Goal: Task Accomplishment & Management: Complete application form

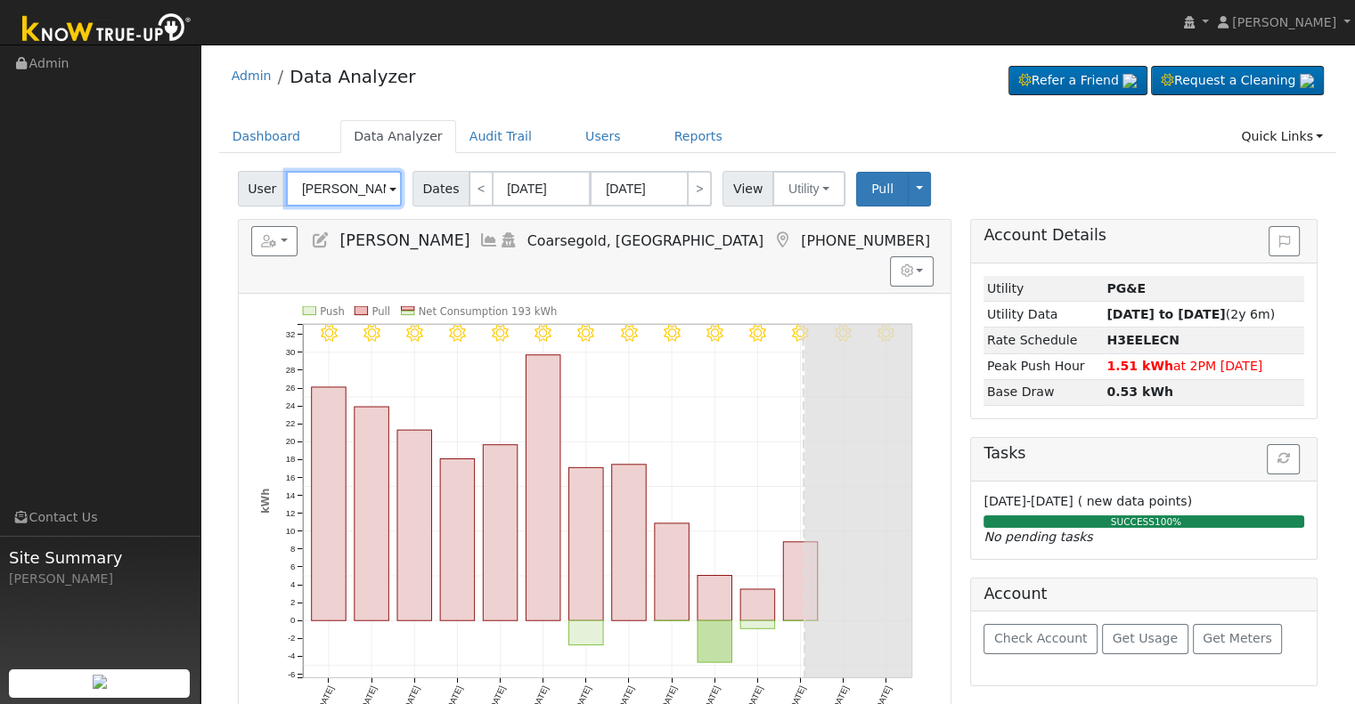
click at [353, 191] on input "[PERSON_NAME]" at bounding box center [344, 189] width 116 height 36
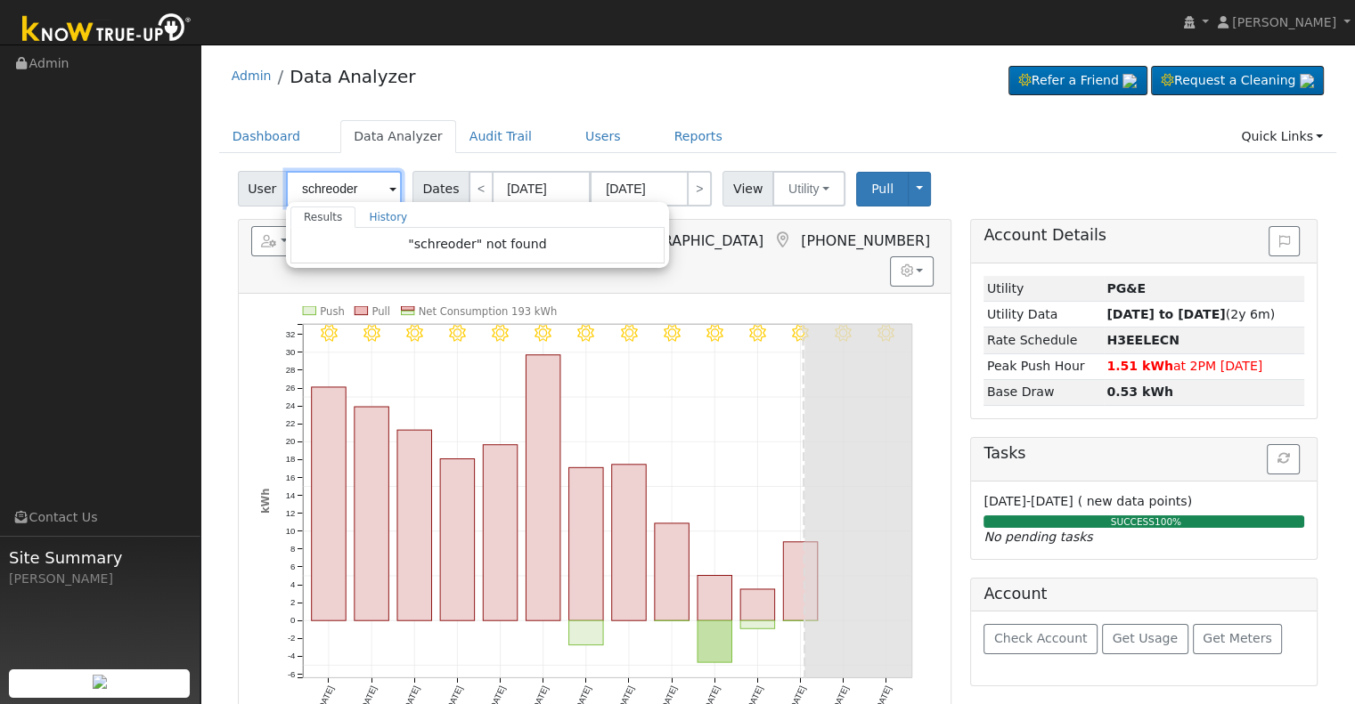
click at [335, 187] on input "schreoder" at bounding box center [344, 189] width 116 height 36
click at [355, 191] on input "schroeder" at bounding box center [344, 189] width 116 height 36
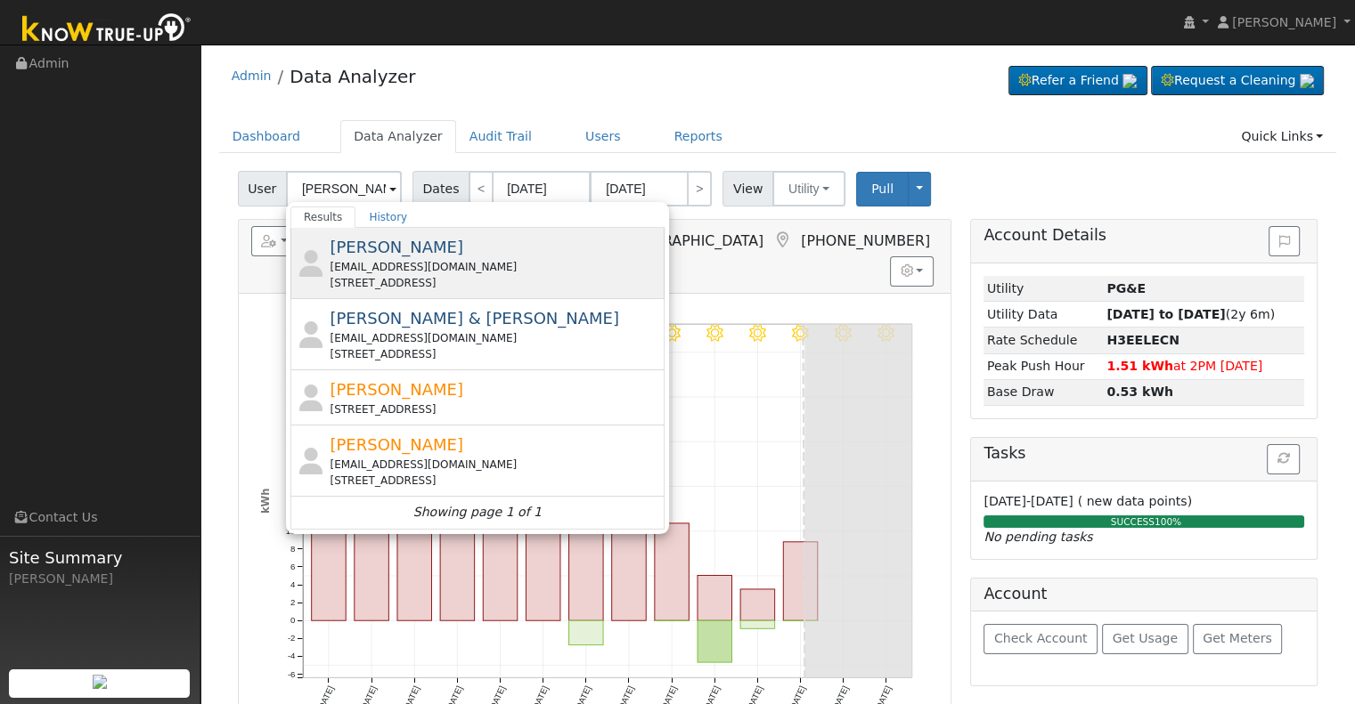
click at [451, 256] on div "Bryan Schroeder bryans5669@gmail.com 24 Seasons Court, Madera, CA 93637" at bounding box center [495, 263] width 330 height 56
type input "[PERSON_NAME]"
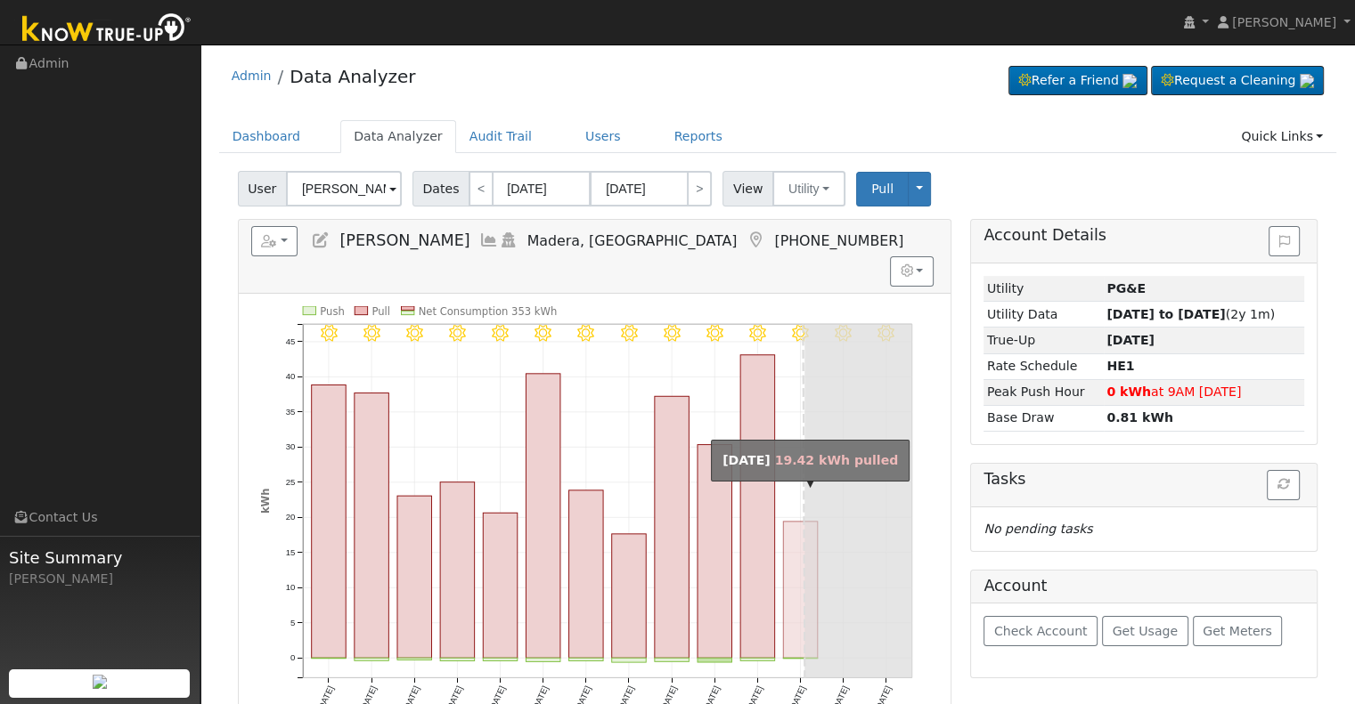
click at [791, 552] on rect "onclick=""" at bounding box center [800, 590] width 35 height 136
type input "08/22/2025"
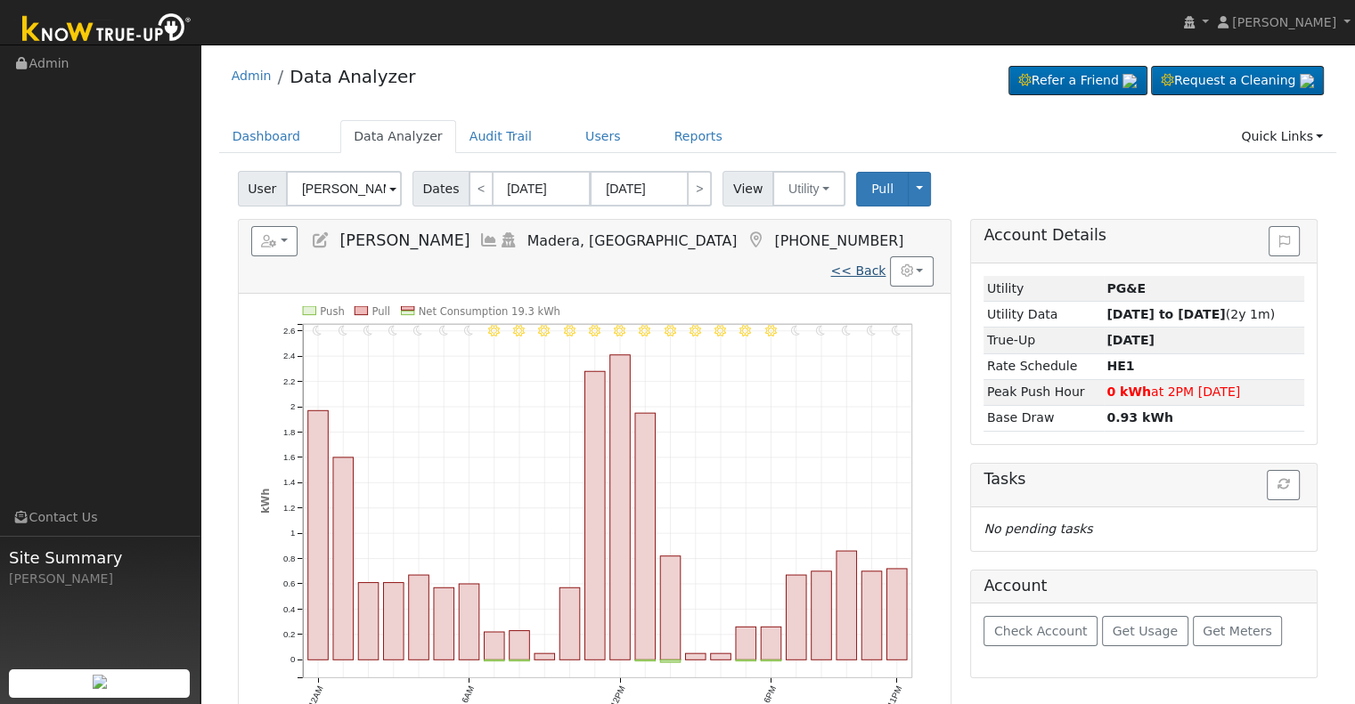
click at [849, 264] on link "<< Back" at bounding box center [857, 271] width 55 height 14
type input "[DATE]"
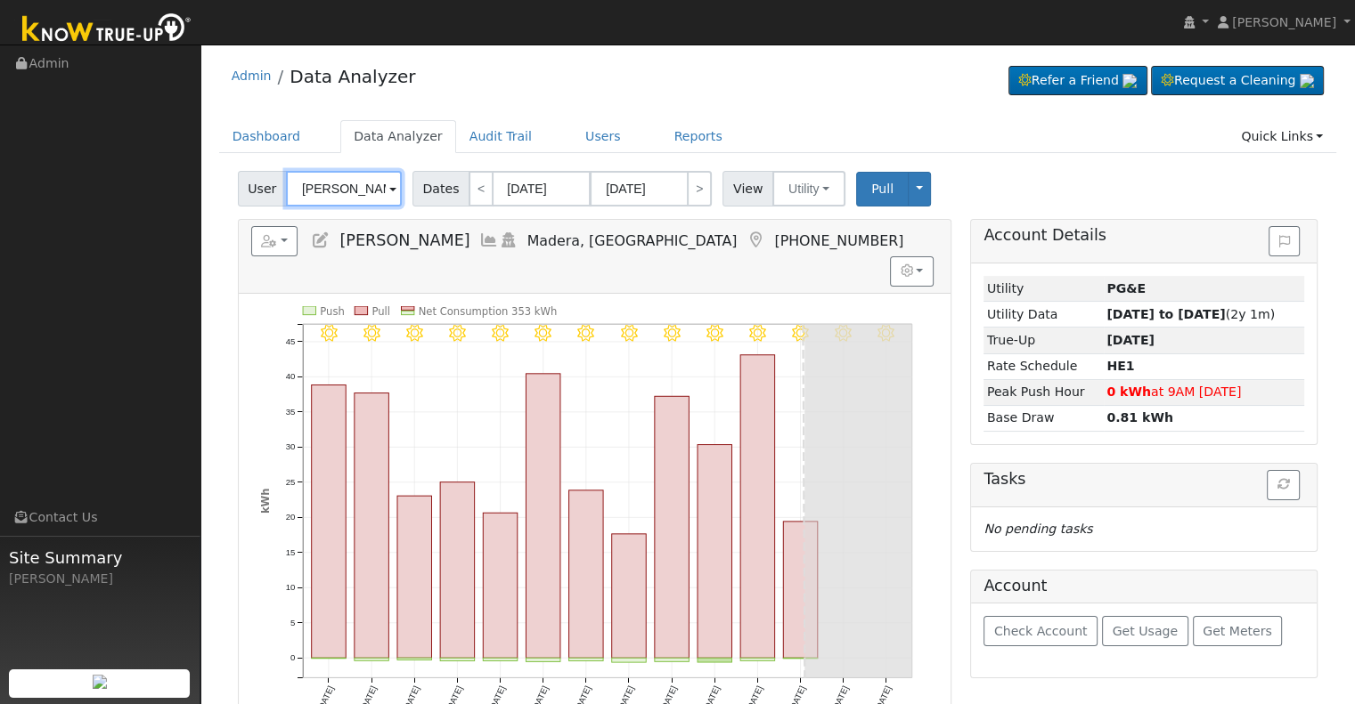
click at [335, 184] on input "[PERSON_NAME]" at bounding box center [344, 189] width 116 height 36
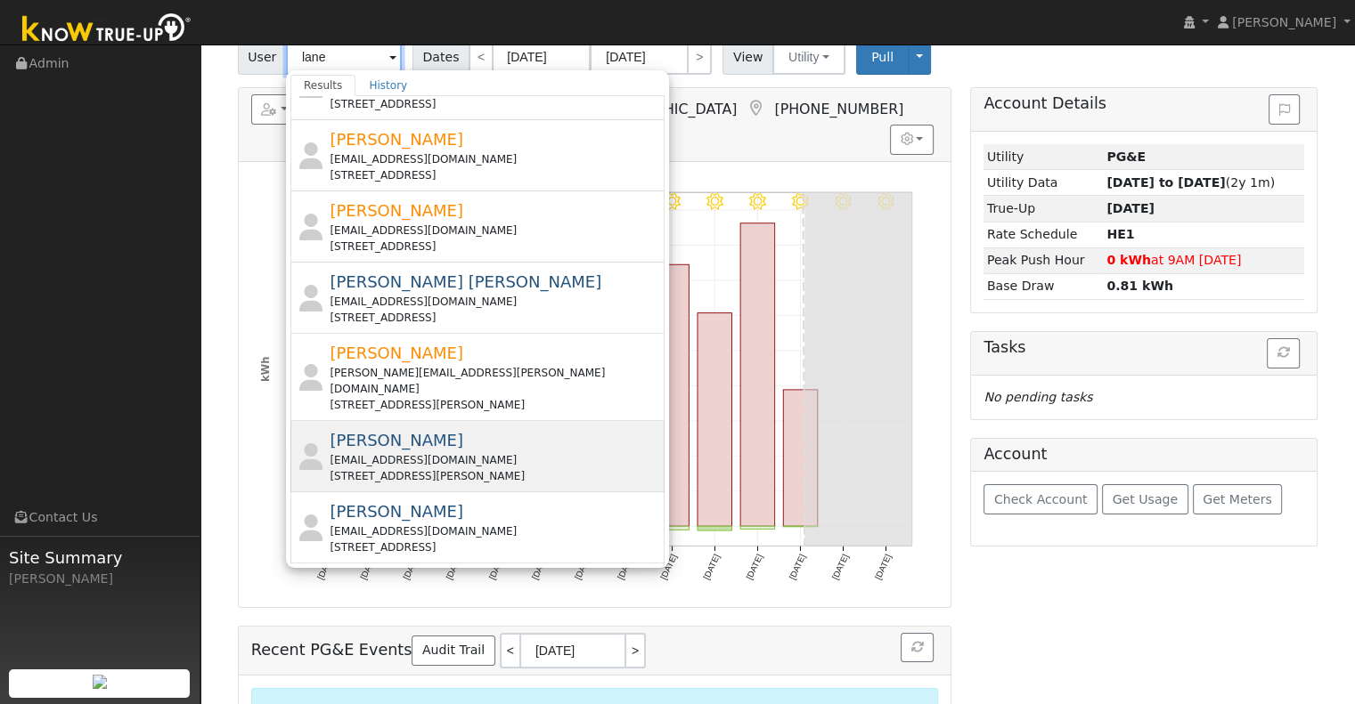
scroll to position [163, 0]
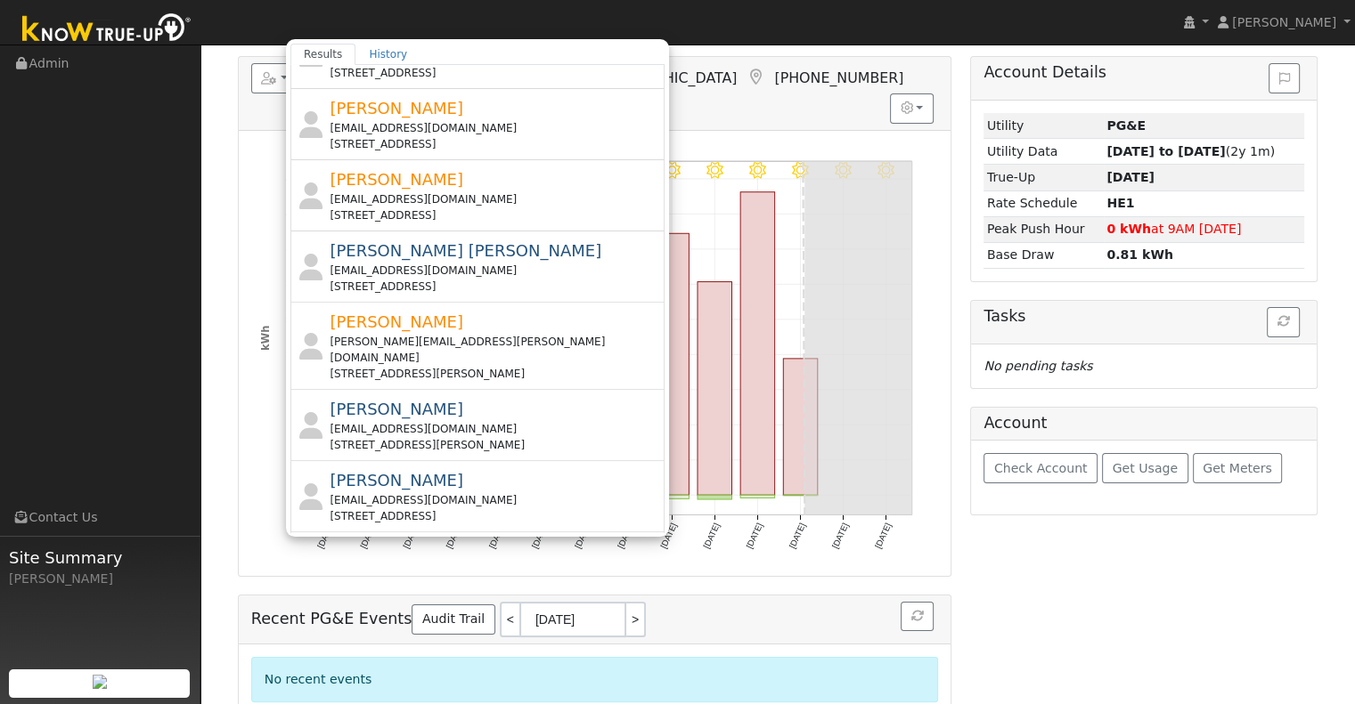
click at [424, 397] on div "Johnny Lane aircarejml@gmail.com 3700 Planz Road, Bakersfield, CA 93309" at bounding box center [495, 425] width 330 height 56
type input "[PERSON_NAME]"
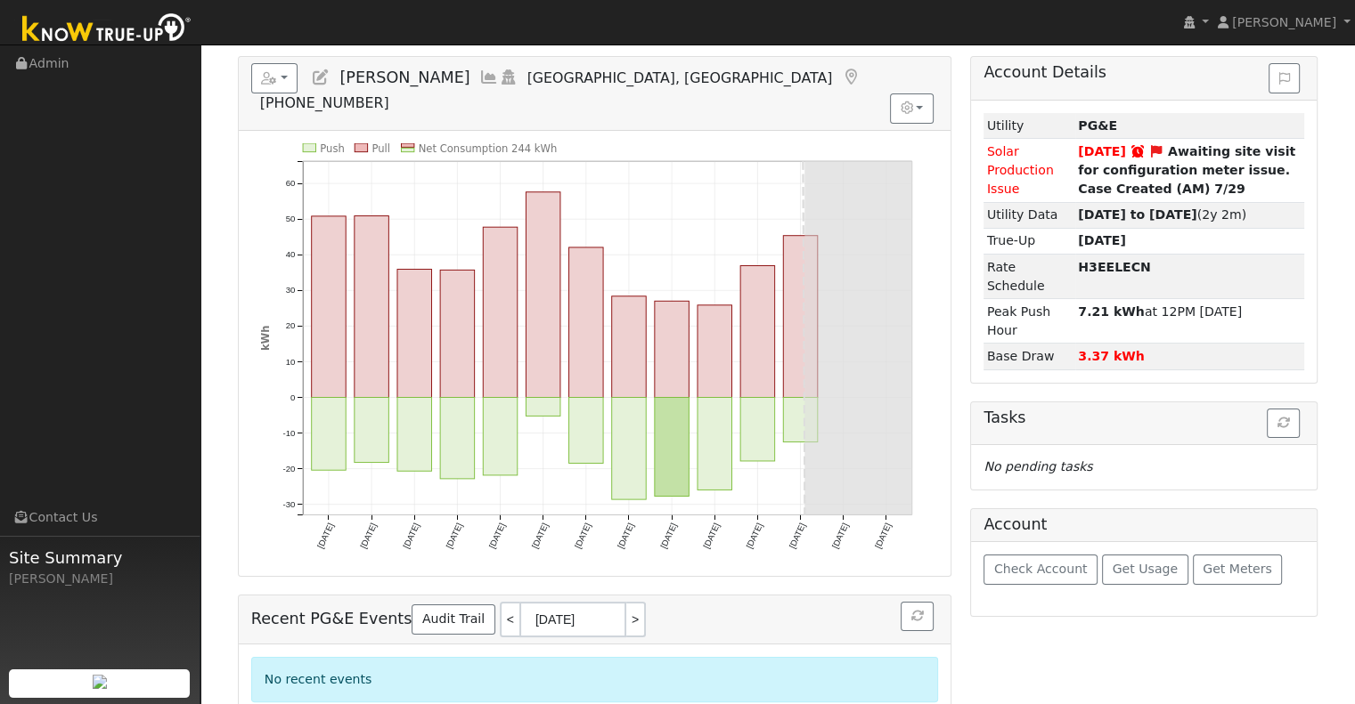
scroll to position [0, 0]
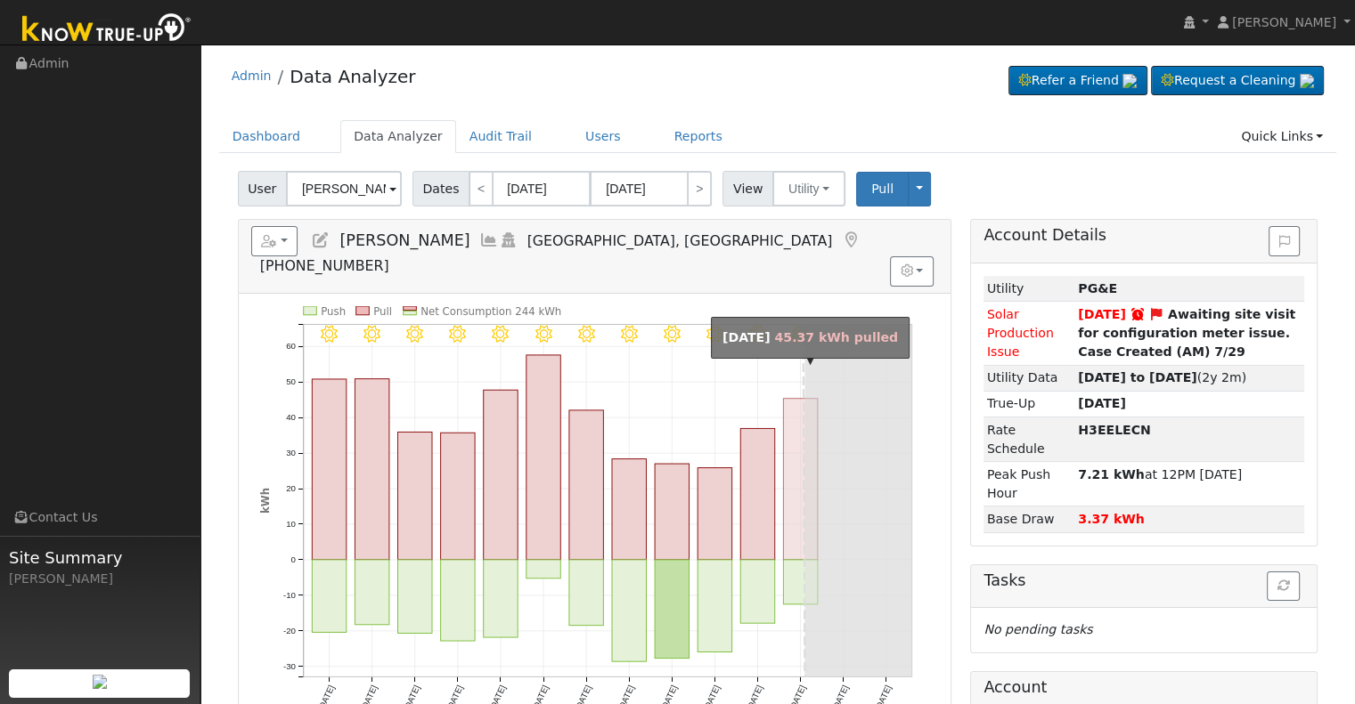
click at [785, 434] on rect "onclick=""" at bounding box center [800, 479] width 34 height 161
type input "08/22/2025"
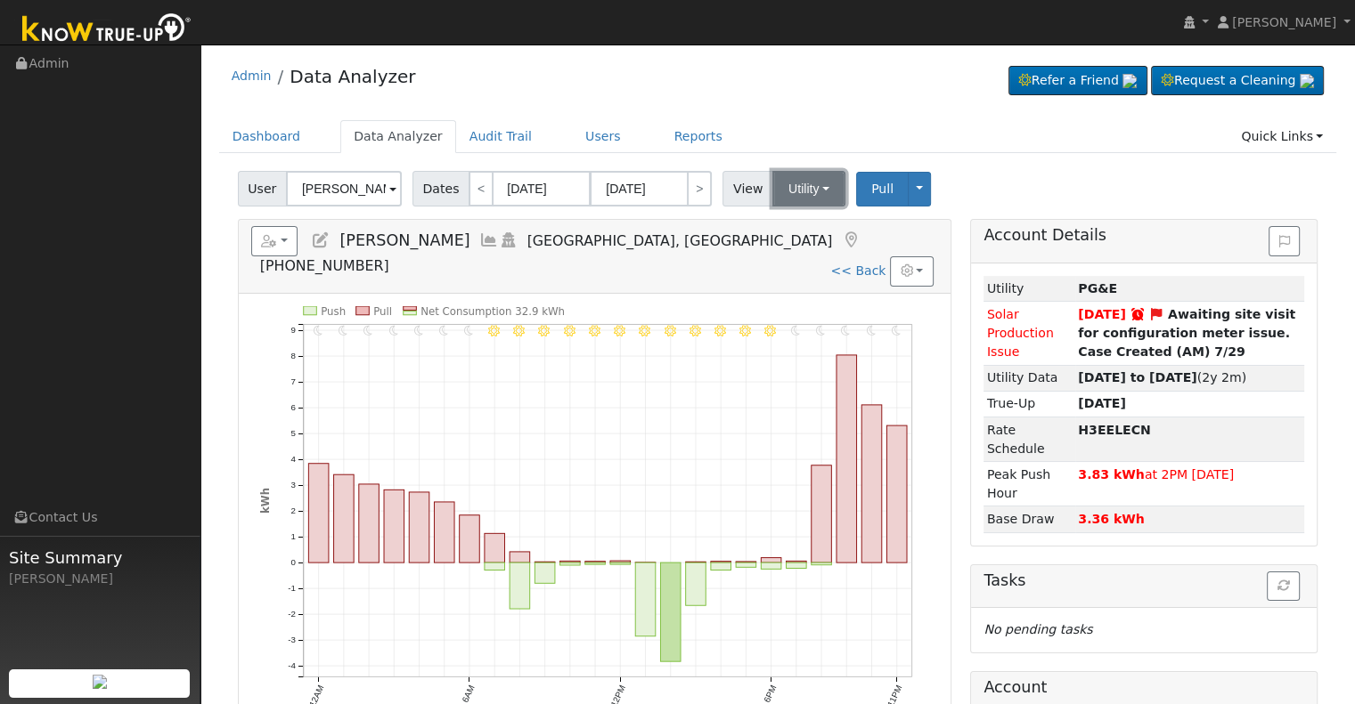
click at [806, 186] on button "Utility" at bounding box center [808, 189] width 73 height 36
drag, startPoint x: 803, startPoint y: 248, endPoint x: 794, endPoint y: 252, distance: 9.6
click at [802, 248] on link "Solar" at bounding box center [831, 253] width 124 height 25
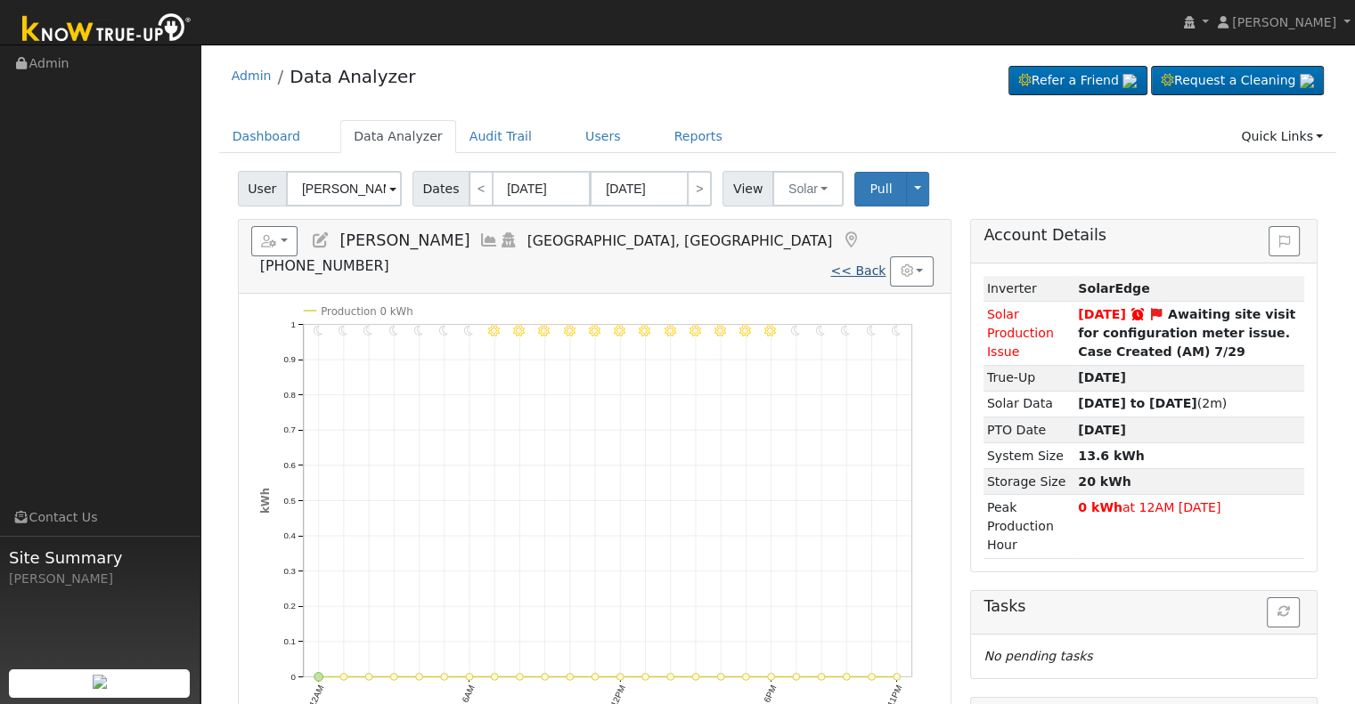
click at [870, 264] on link "<< Back" at bounding box center [857, 271] width 55 height 14
type input "[DATE]"
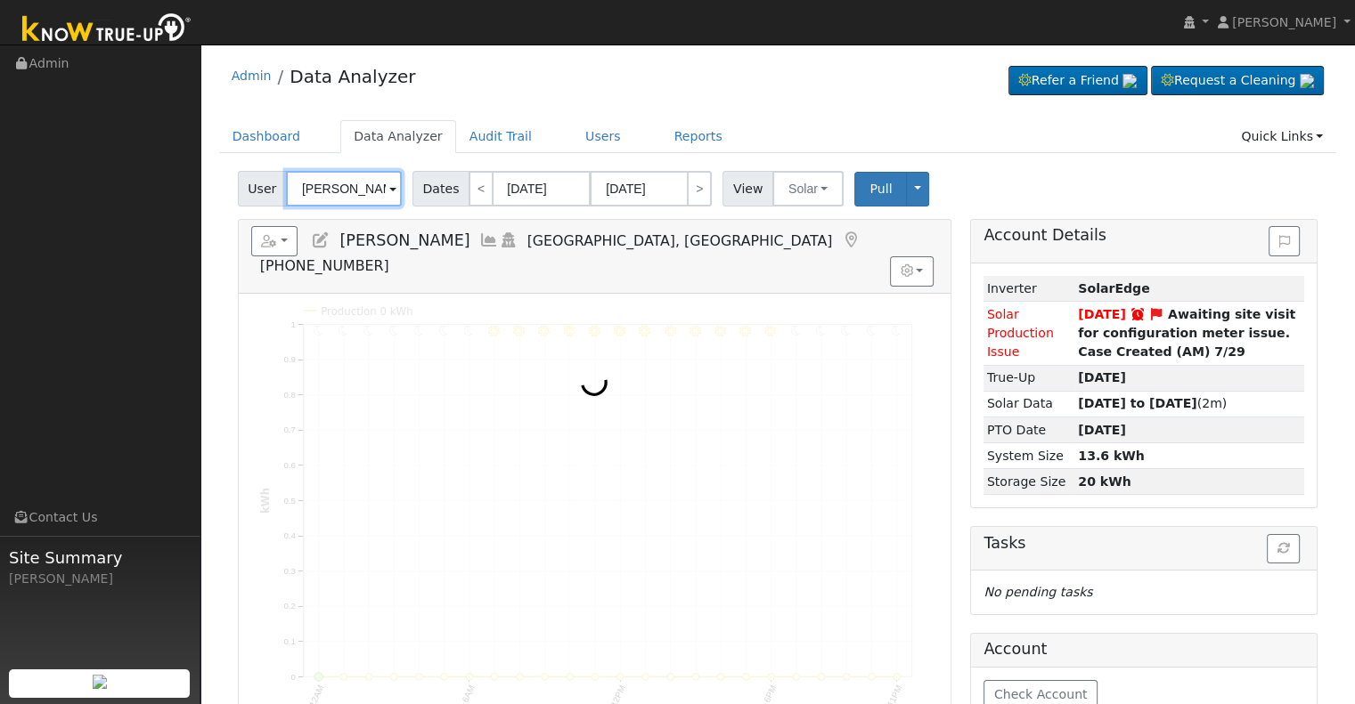
click at [340, 184] on input "[PERSON_NAME]" at bounding box center [344, 189] width 116 height 36
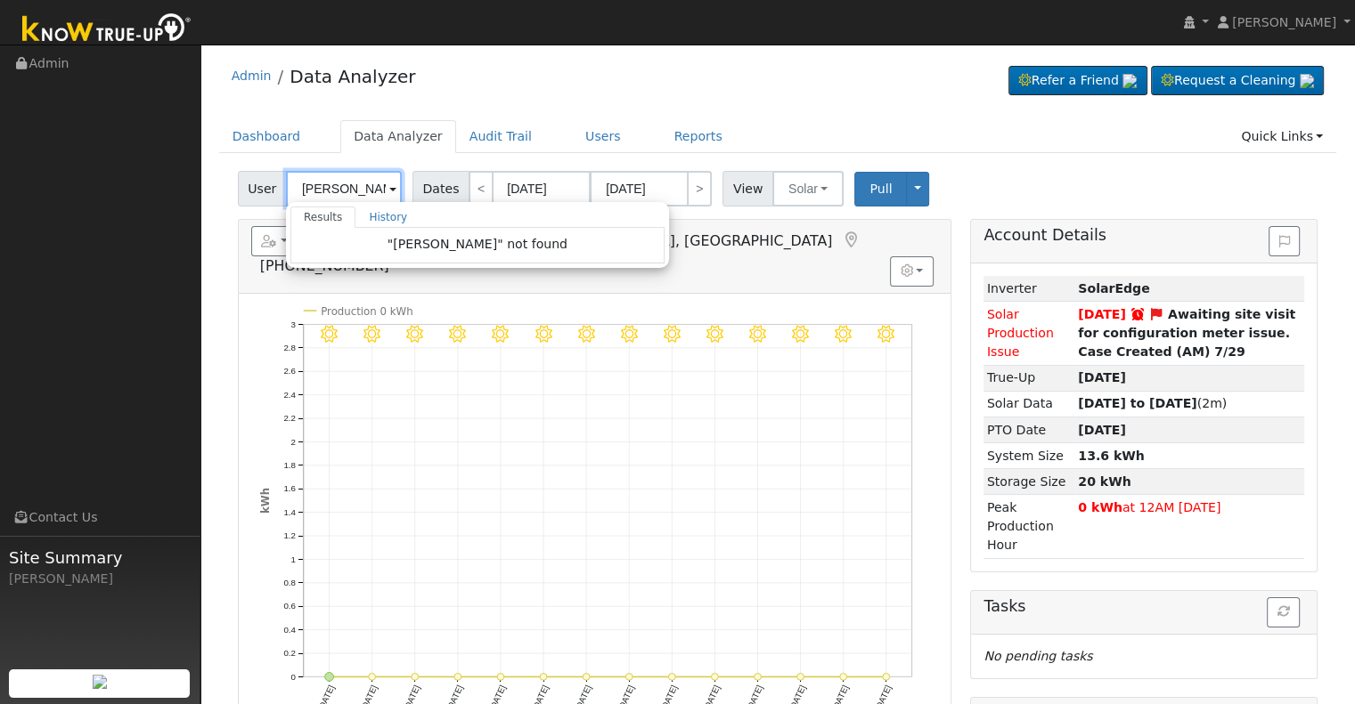
click at [342, 184] on input "crystal Rivera" at bounding box center [344, 189] width 116 height 36
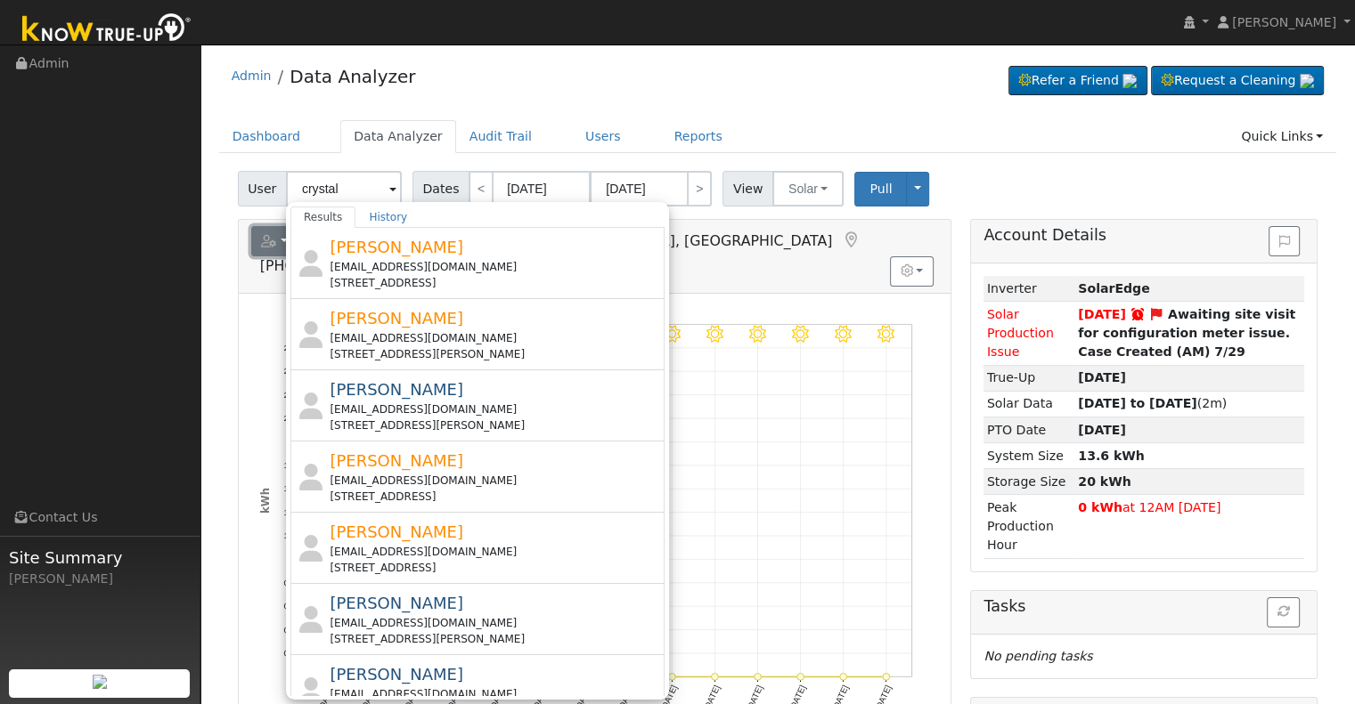
click at [260, 244] on button "button" at bounding box center [274, 241] width 47 height 30
type input "[PERSON_NAME]"
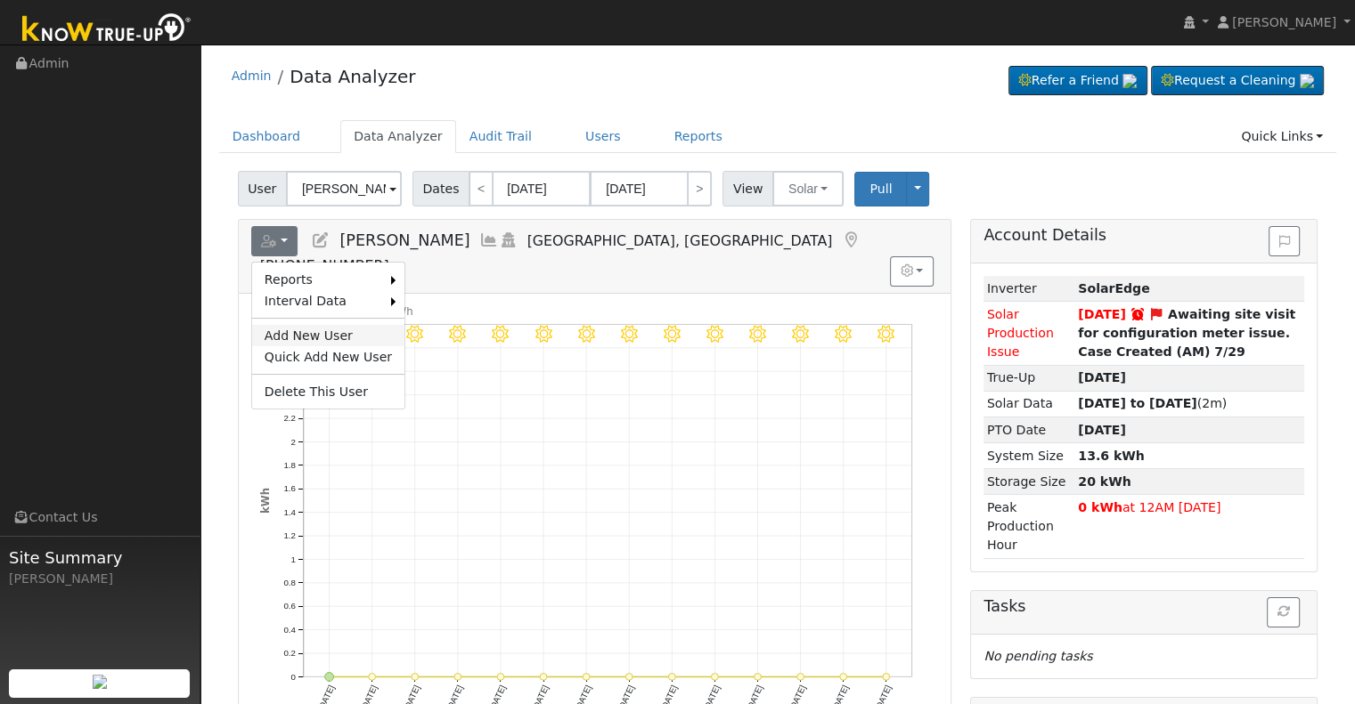
click at [278, 336] on link "Add New User" at bounding box center [328, 335] width 152 height 21
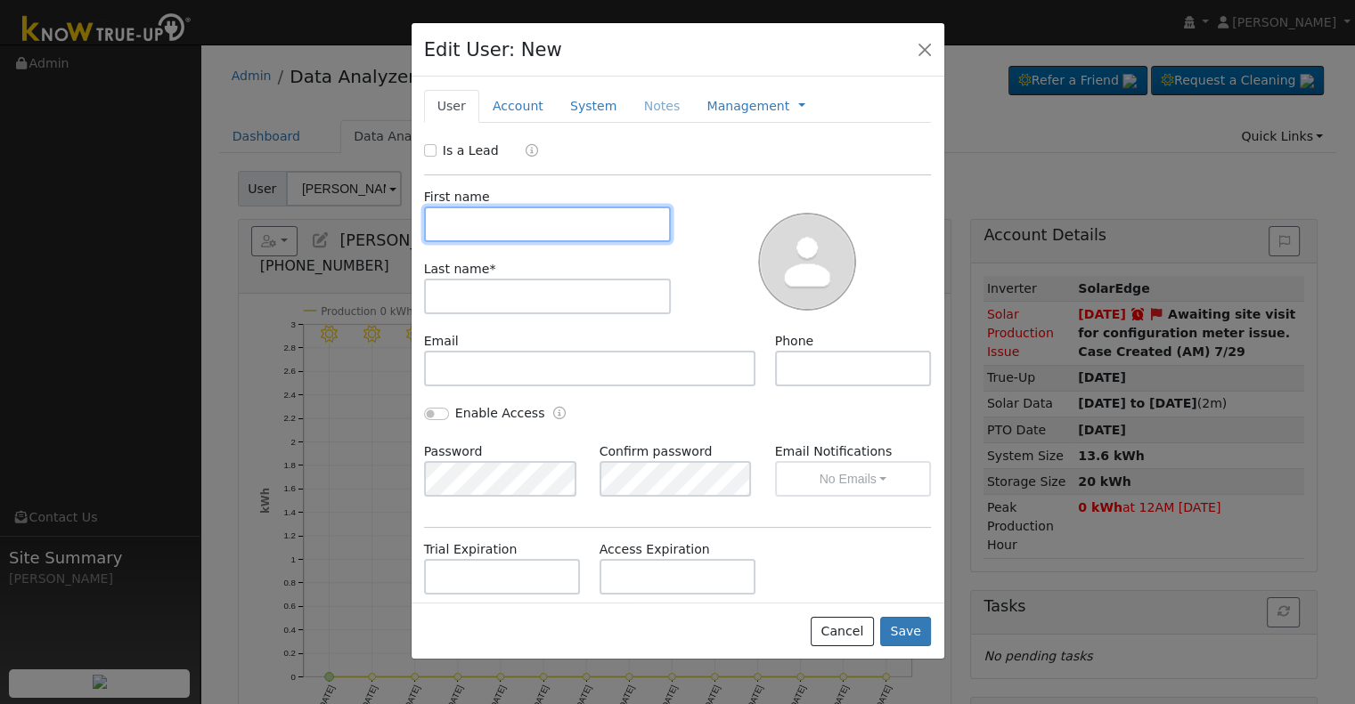
click at [541, 231] on input "text" at bounding box center [548, 225] width 248 height 36
paste input "[PERSON_NAME]"
click at [502, 224] on input "[PERSON_NAME]" at bounding box center [548, 225] width 248 height 36
type input "Crystal"
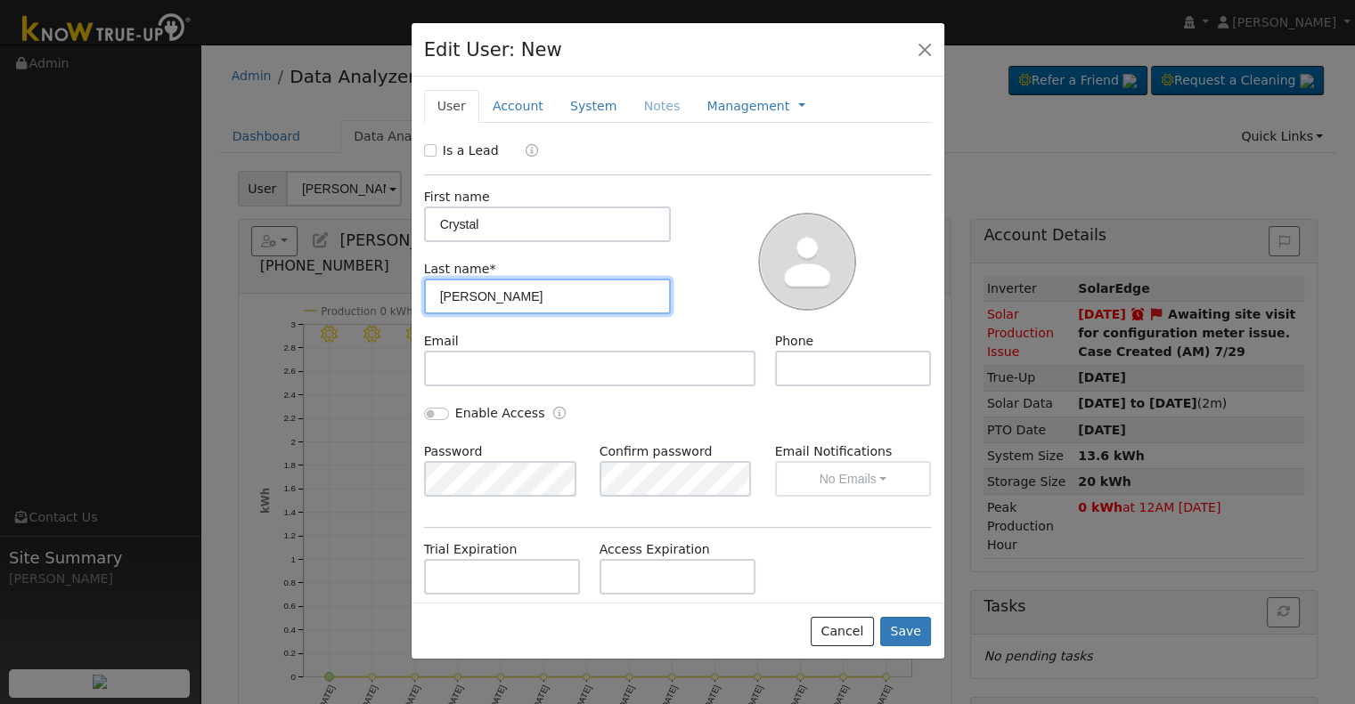
type input "Rivera"
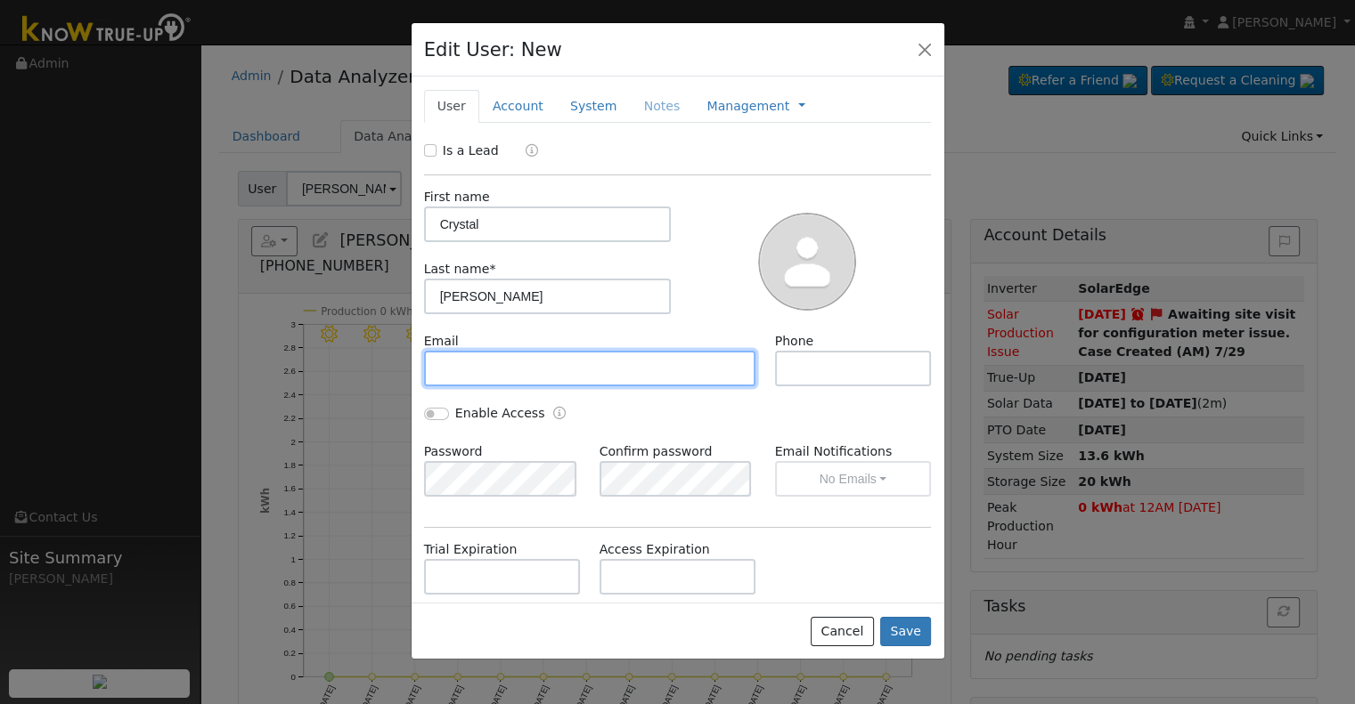
click at [512, 362] on input "text" at bounding box center [590, 369] width 332 height 36
paste input "cjrivera@tularecounty.ca.gov"
type input "cjrivera@tularecounty.ca.gov"
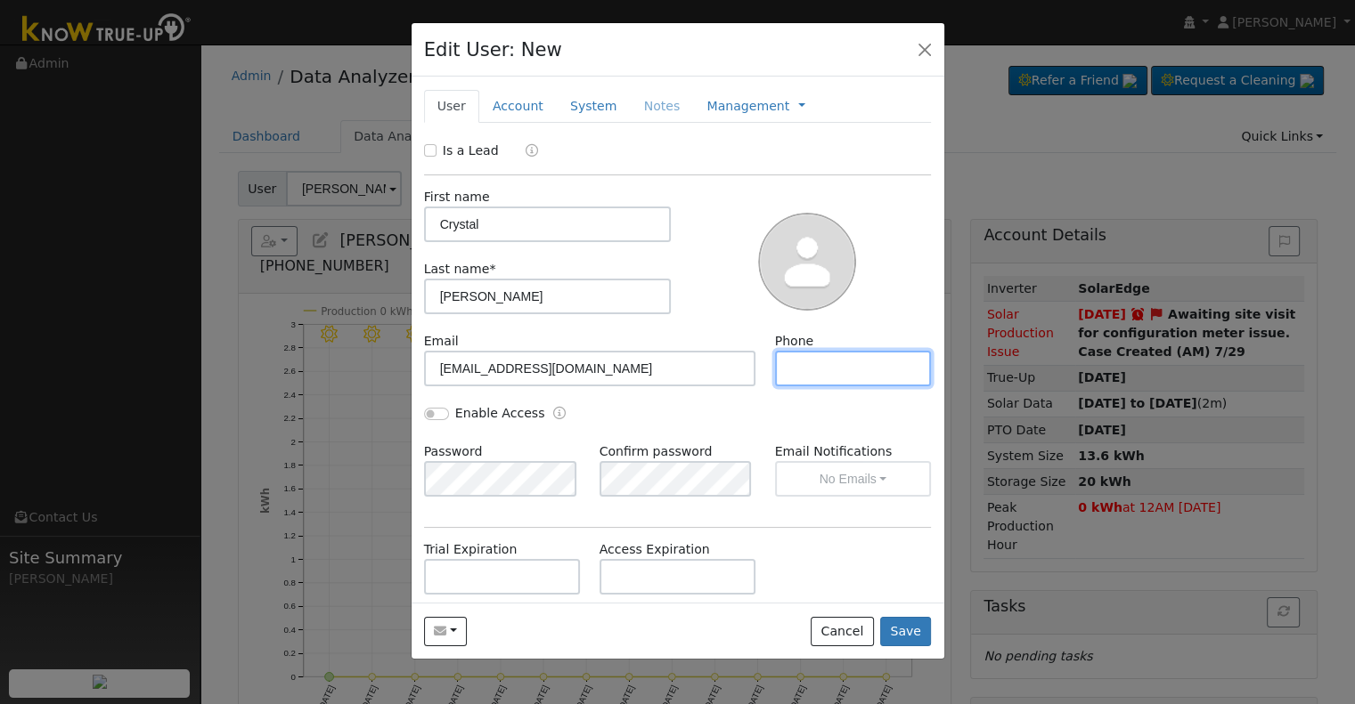
click at [875, 371] on input "text" at bounding box center [853, 369] width 157 height 36
paste input "(559) 740-6688"
type input "(559) 740-6688"
click at [514, 113] on link "Account" at bounding box center [517, 106] width 77 height 33
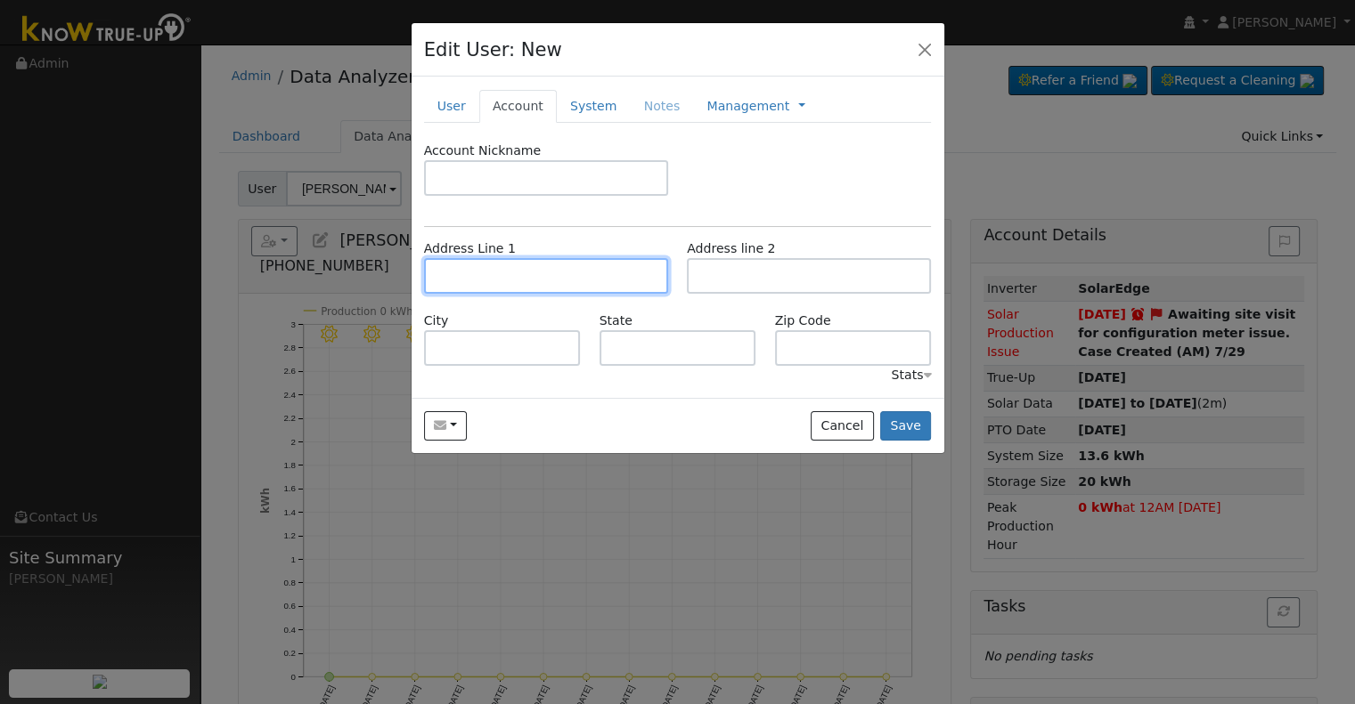
click at [486, 277] on input "text" at bounding box center [546, 276] width 244 height 36
paste input "[STREET_ADDRESS][PERSON_NAME]"
type input "[STREET_ADDRESS][PERSON_NAME]"
type input "Visalia"
type input "CA"
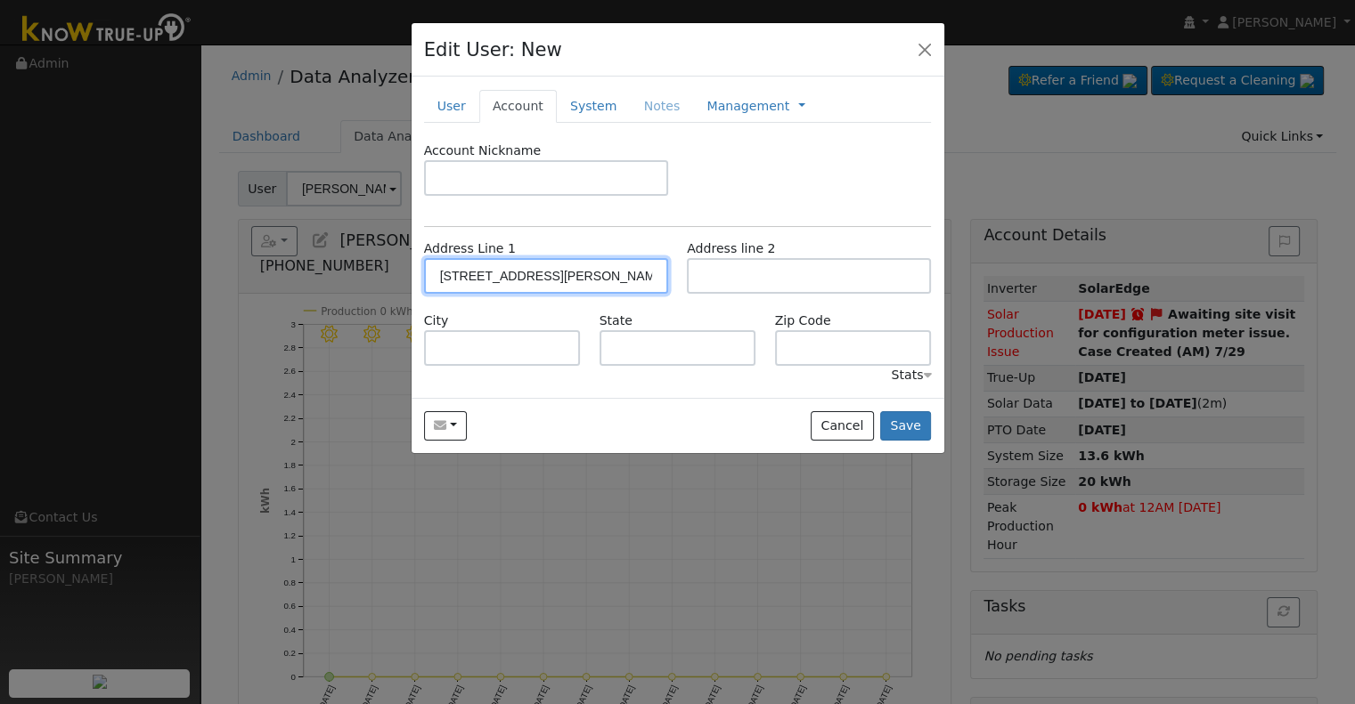
type input "93291"
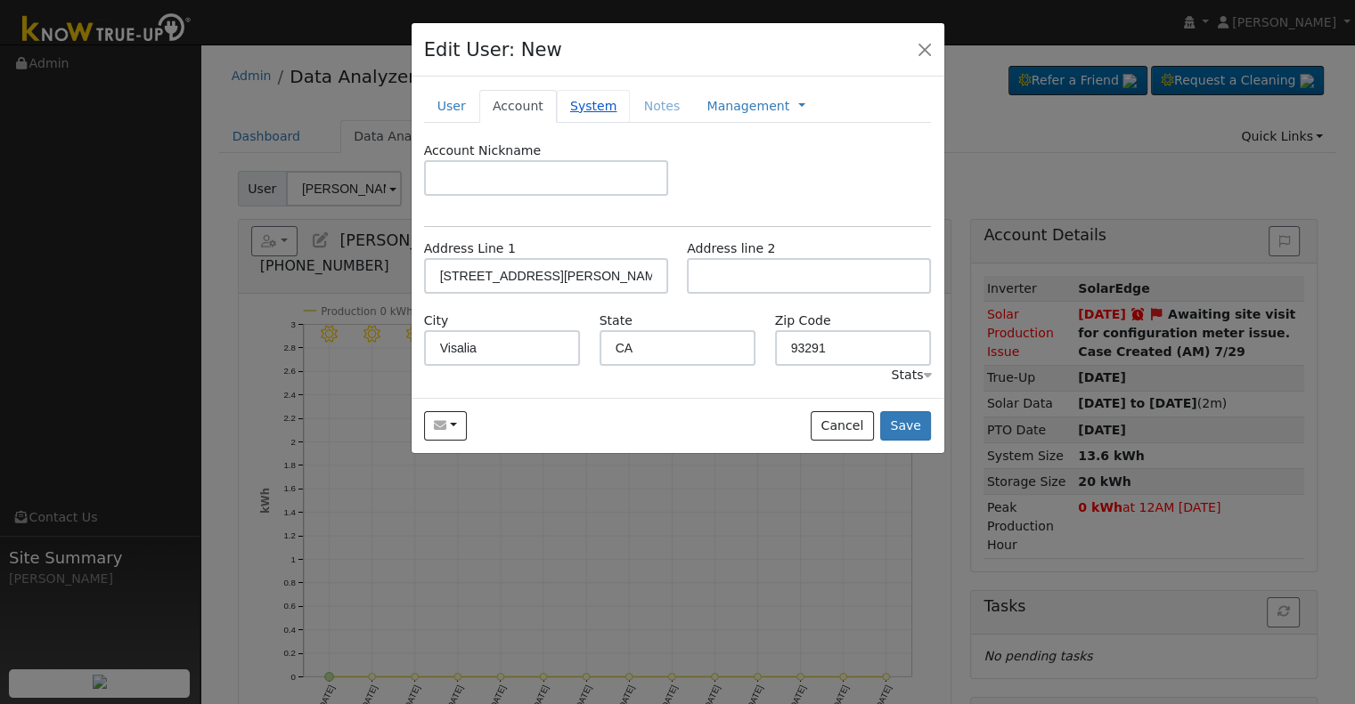
click at [582, 105] on link "System" at bounding box center [594, 106] width 74 height 33
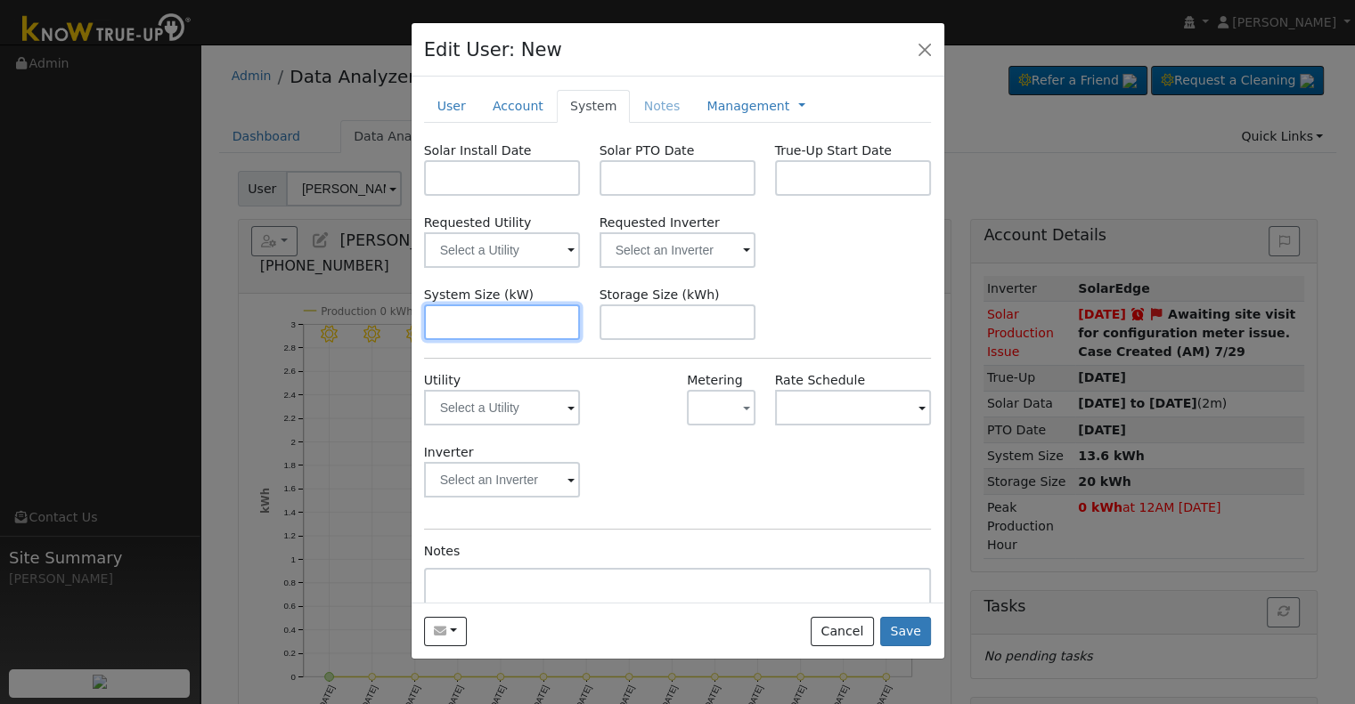
click at [468, 329] on input "text" at bounding box center [502, 323] width 157 height 36
paste input "4.510"
type input "4.5"
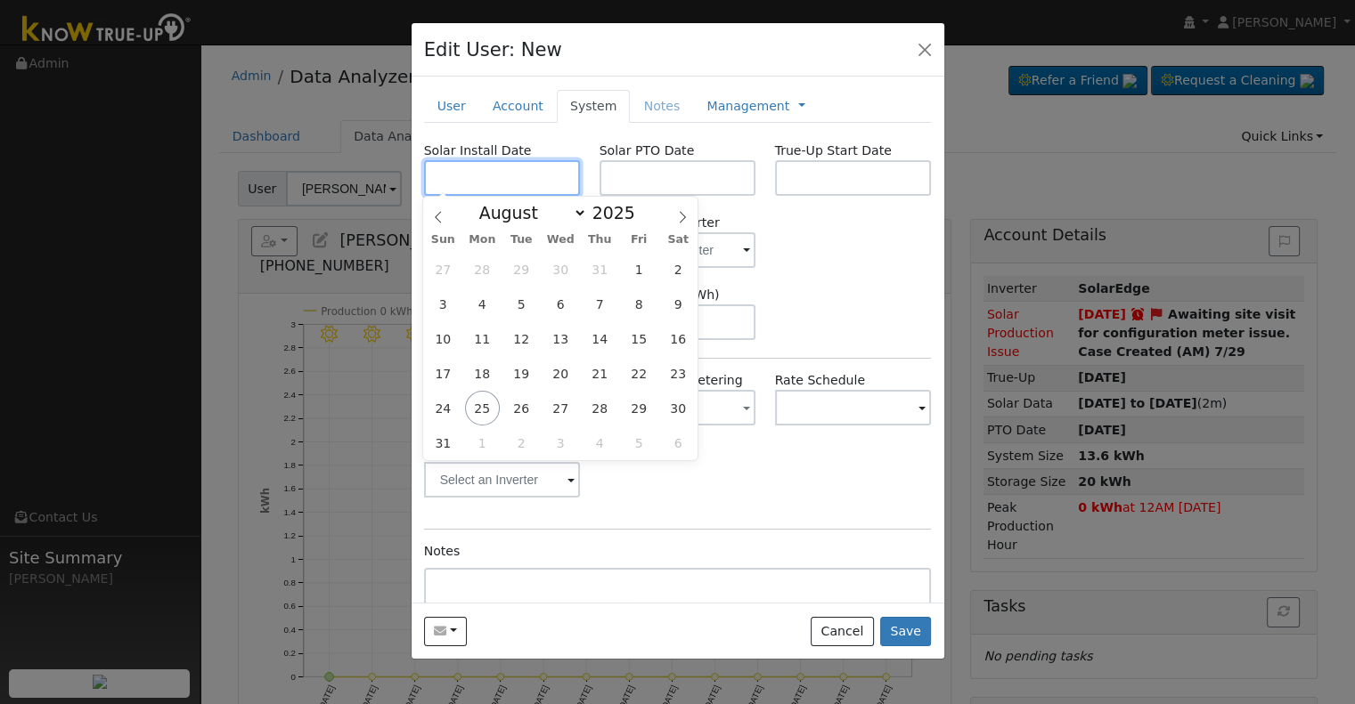
click at [471, 178] on input "text" at bounding box center [502, 178] width 157 height 36
paste input "7/18/2025"
type input "07/18/2025"
select select "6"
click at [694, 191] on body "Aubree Mendoza Aubree Mendoza Profile My Company Help Center Terms Of Service S…" at bounding box center [677, 539] width 1355 height 989
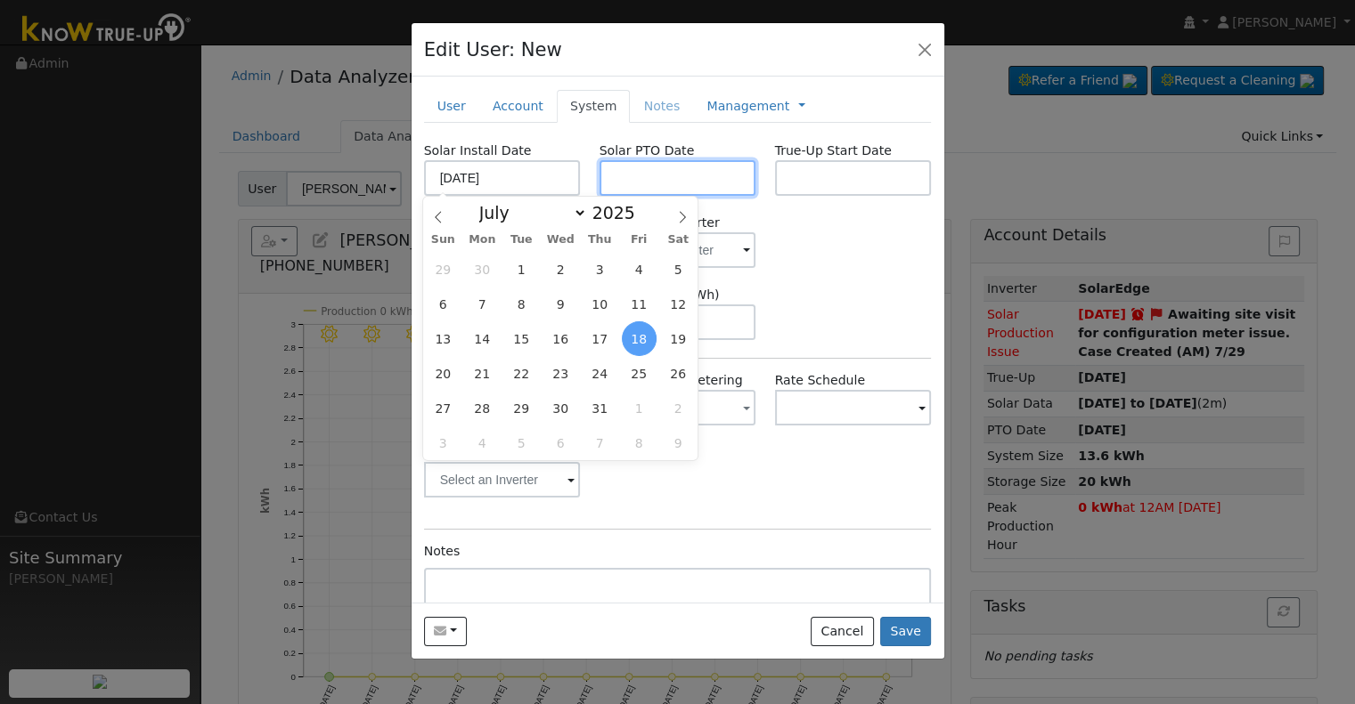
paste input "8/25/2025"
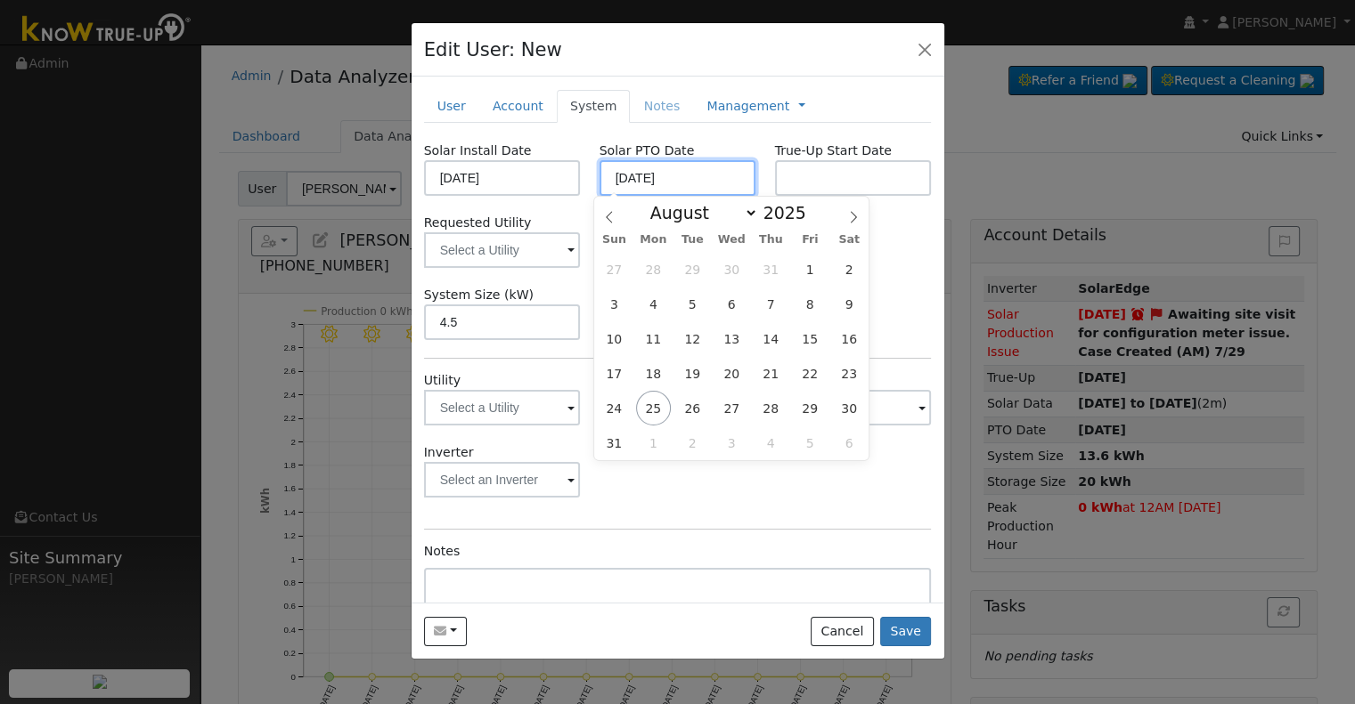
type input "[DATE]"
click at [809, 169] on input "text" at bounding box center [853, 178] width 157 height 36
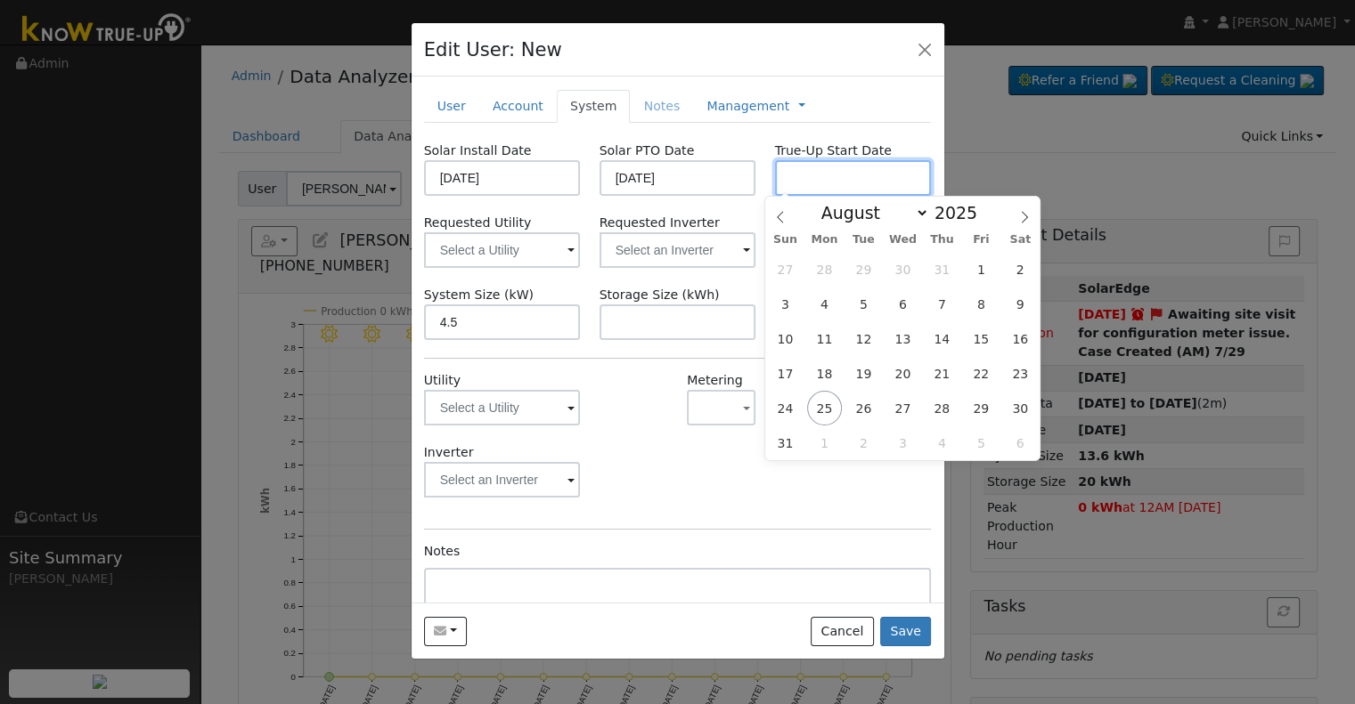
paste input "8/25/2025"
type input "[DATE]"
click at [581, 248] on input "text" at bounding box center [502, 250] width 157 height 36
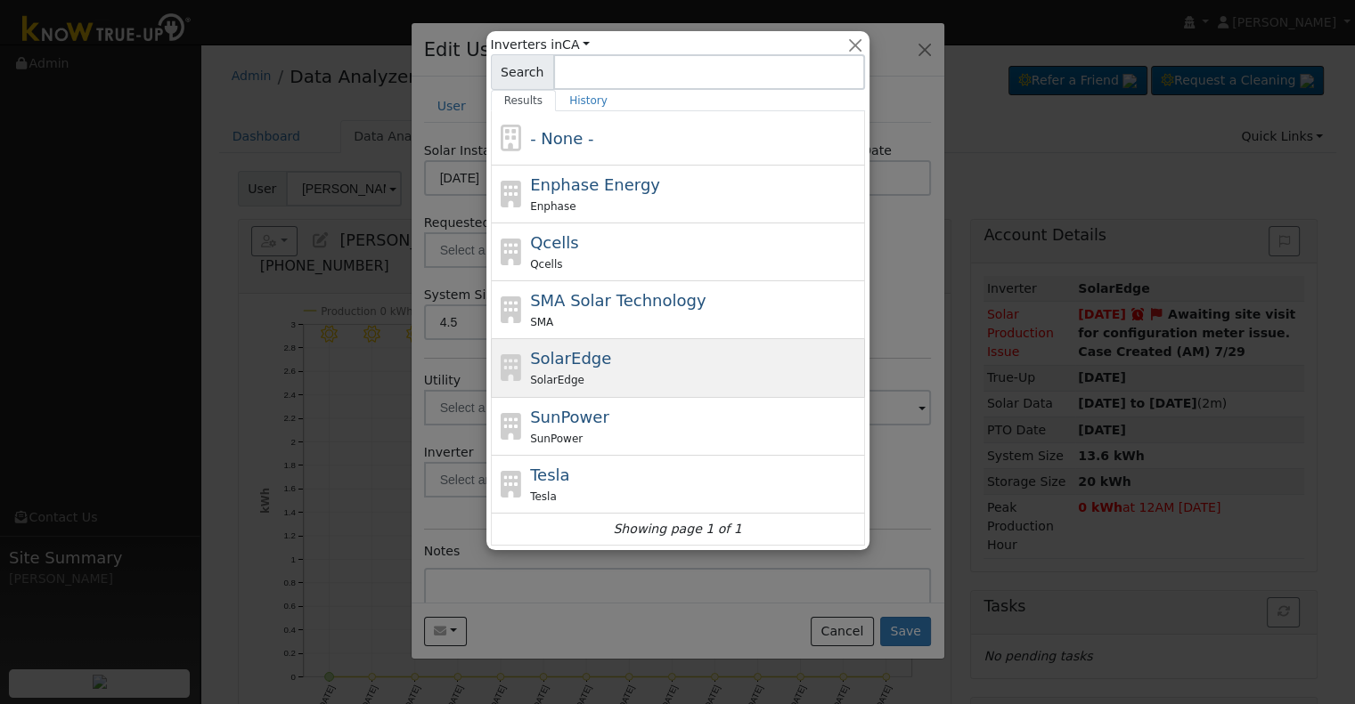
click at [616, 360] on div "SolarEdge SolarEdge" at bounding box center [695, 367] width 330 height 43
type input "SolarEdge"
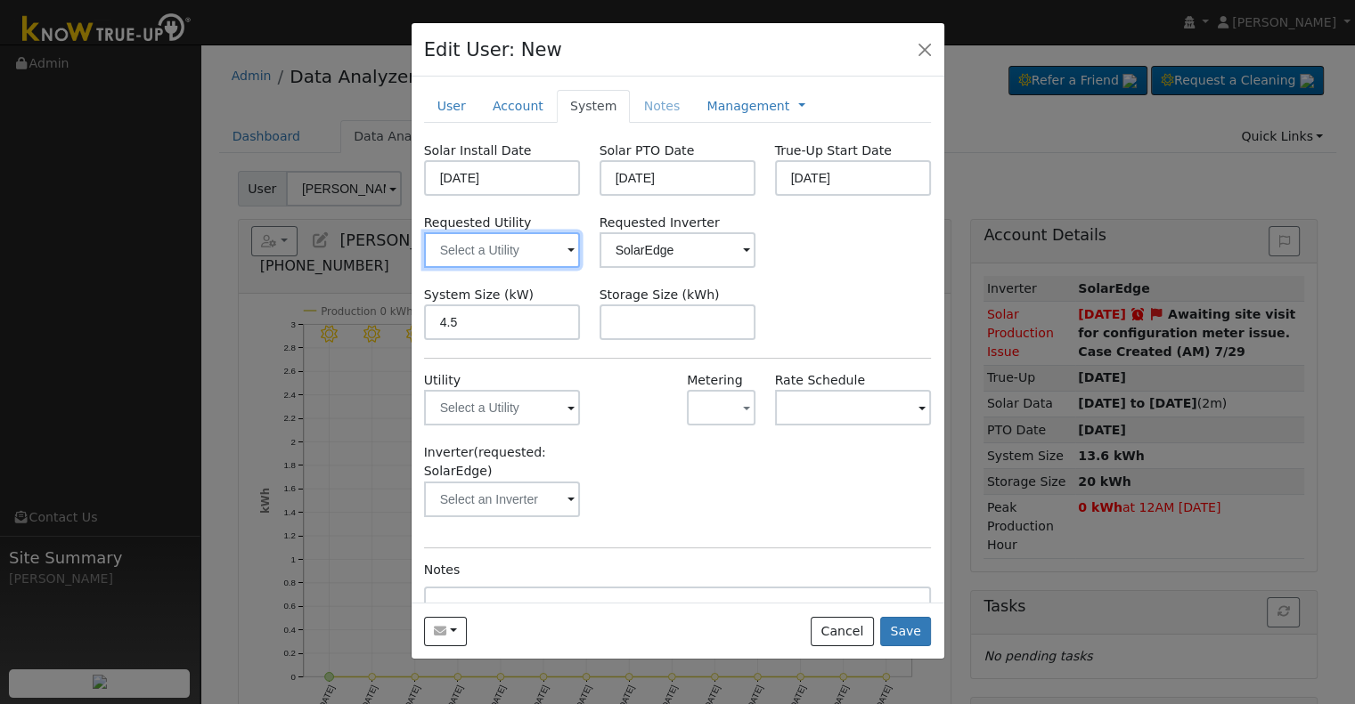
click at [487, 245] on input "text" at bounding box center [502, 250] width 157 height 36
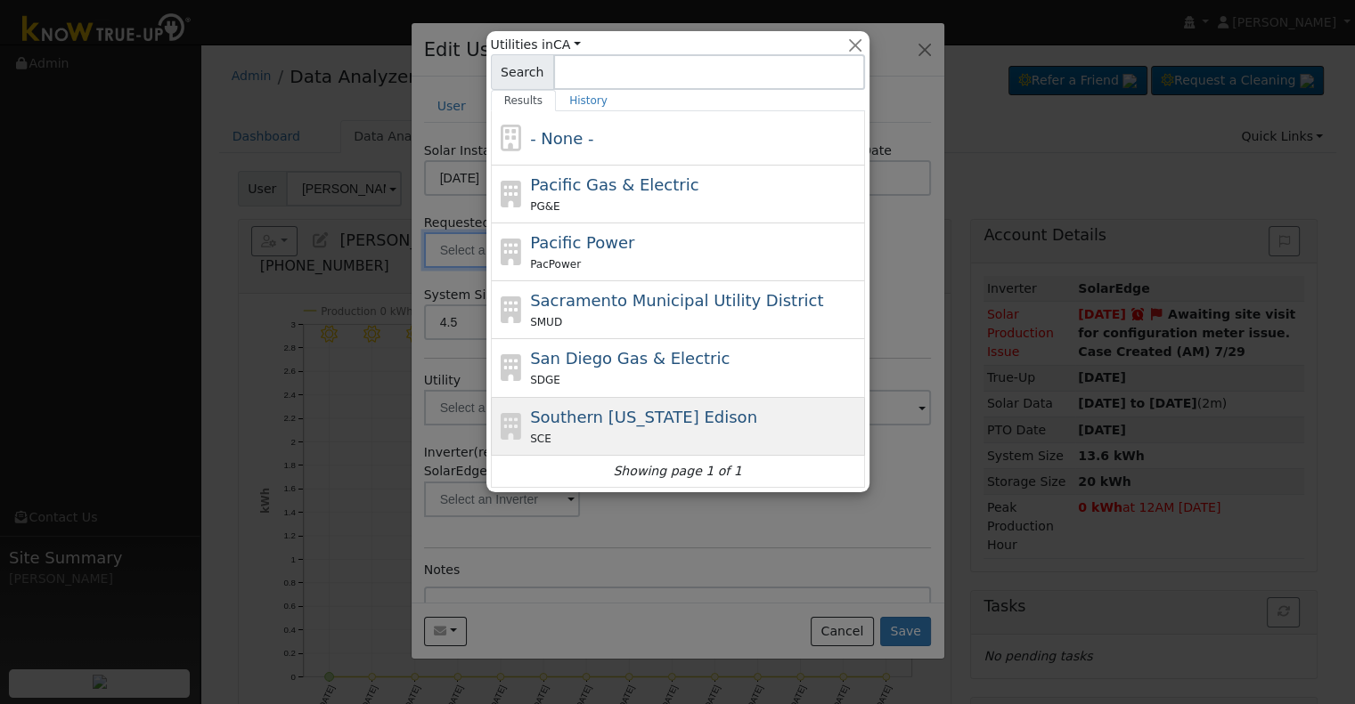
click at [623, 419] on span "Southern California Edison" at bounding box center [643, 417] width 227 height 19
type input "Southern California Edison"
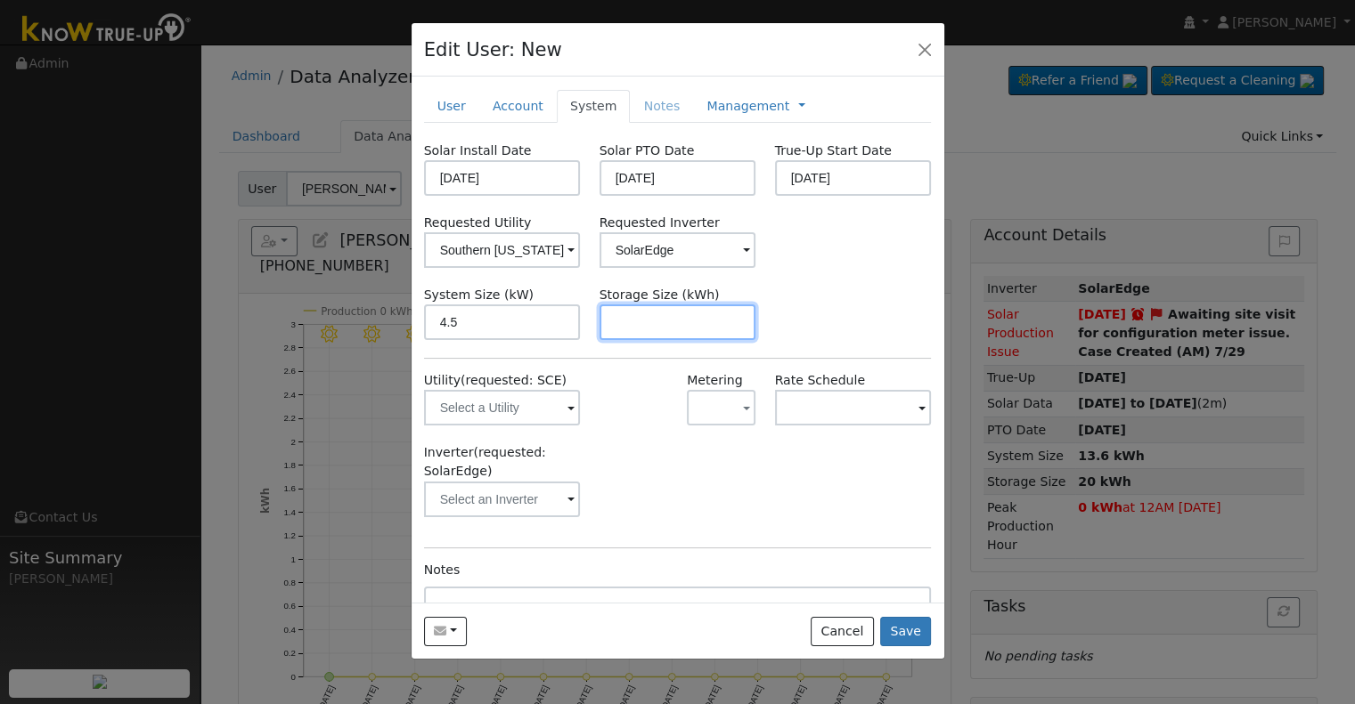
click at [631, 315] on input "text" at bounding box center [677, 323] width 157 height 36
paste input "10.00"
type input "10"
click at [798, 105] on link at bounding box center [801, 106] width 7 height 19
click at [731, 112] on link "Management" at bounding box center [747, 106] width 83 height 19
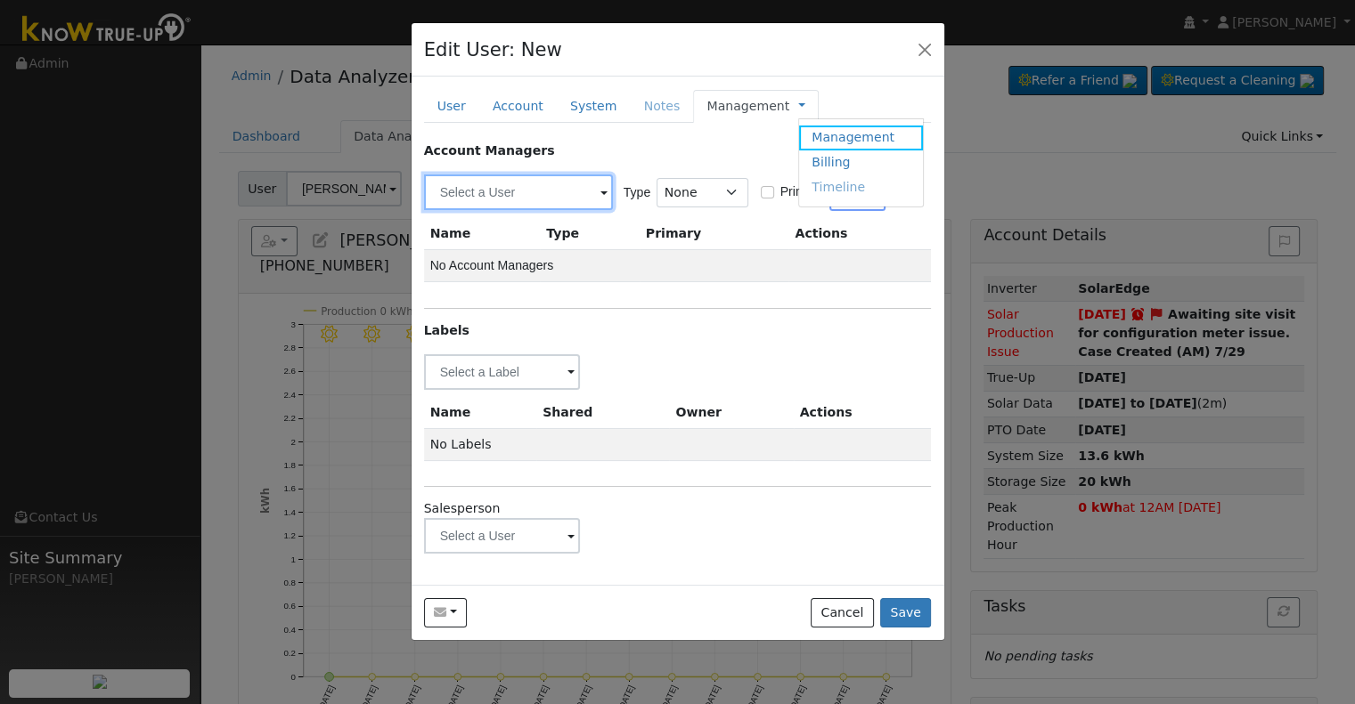
click at [538, 187] on input "text" at bounding box center [518, 193] width 189 height 36
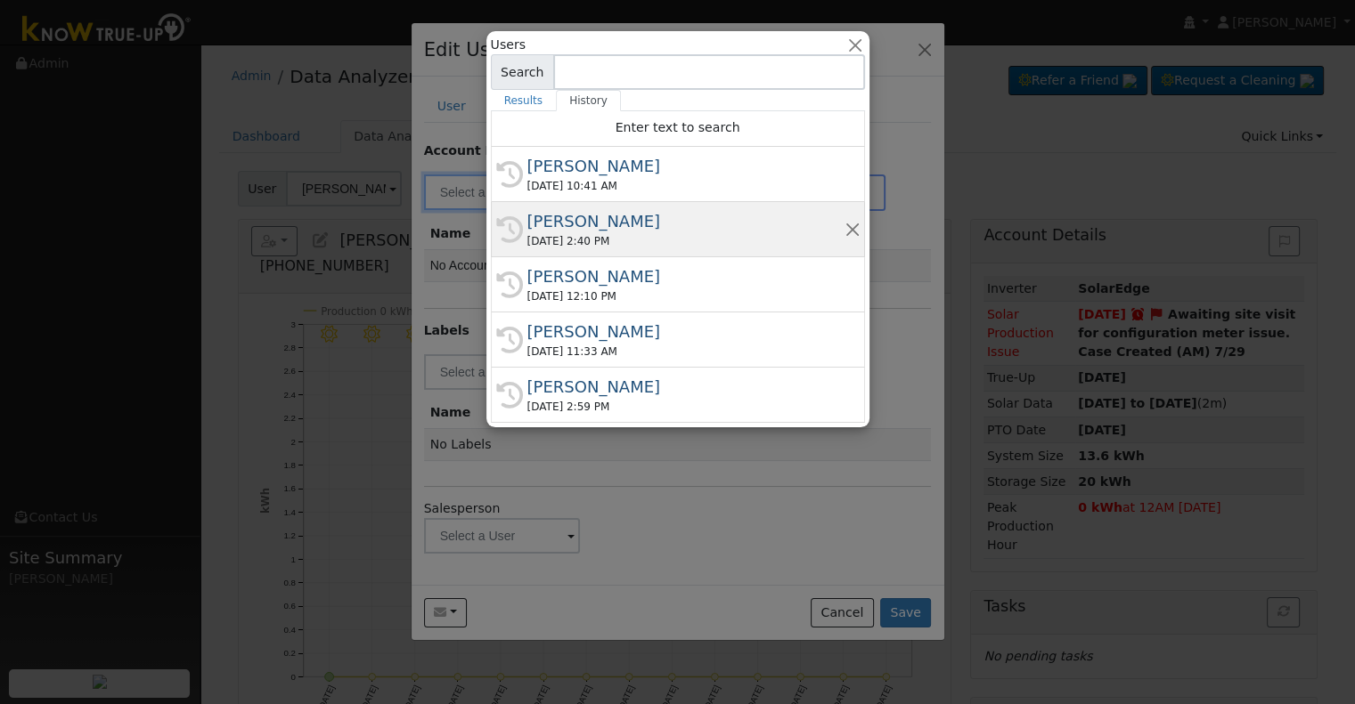
type input "r"
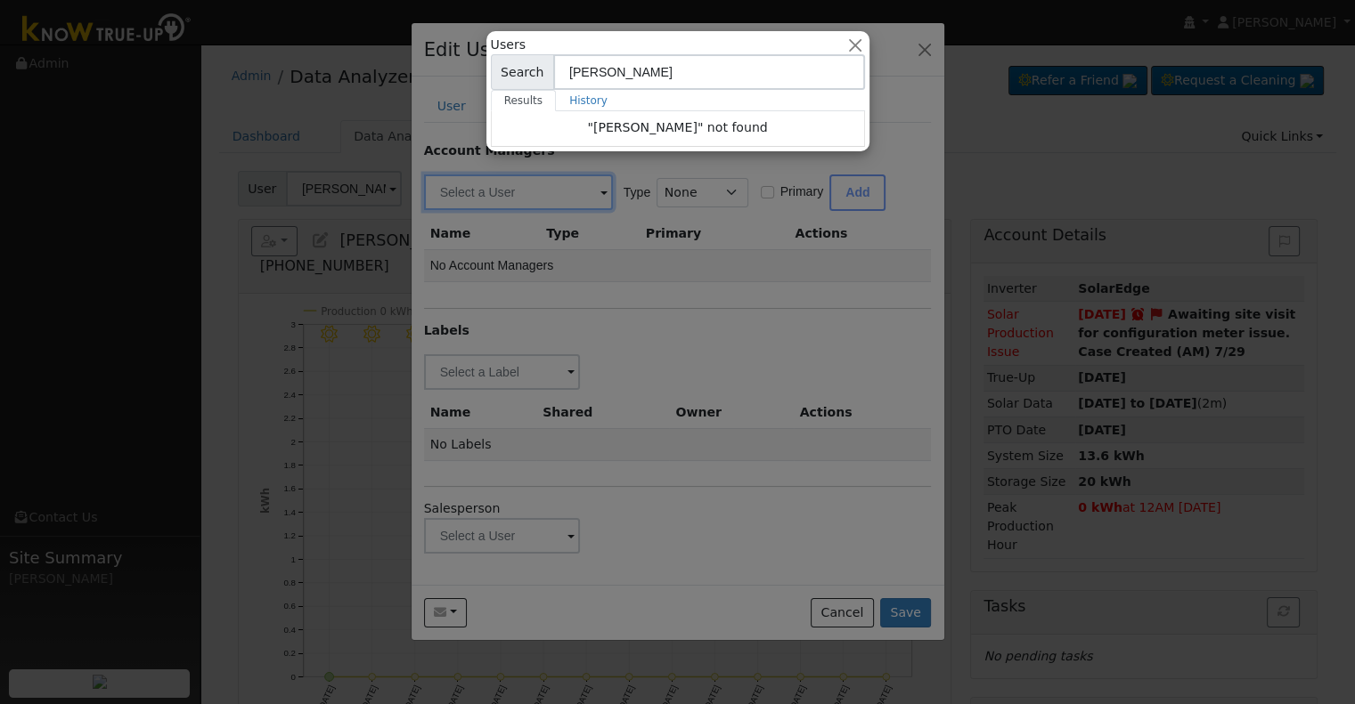
type input "wright"
drag, startPoint x: 930, startPoint y: 118, endPoint x: 891, endPoint y: 167, distance: 62.7
click at [930, 118] on div at bounding box center [677, 352] width 1355 height 704
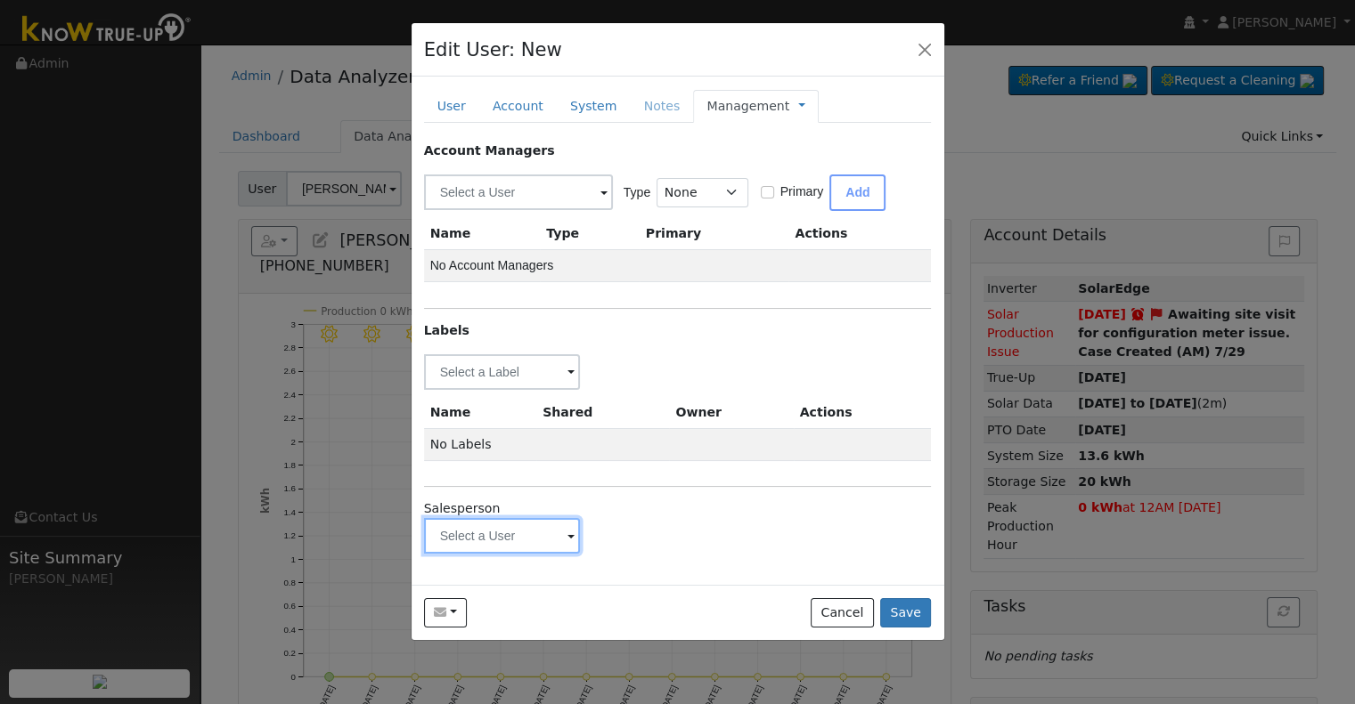
click at [489, 390] on input "text" at bounding box center [502, 372] width 157 height 36
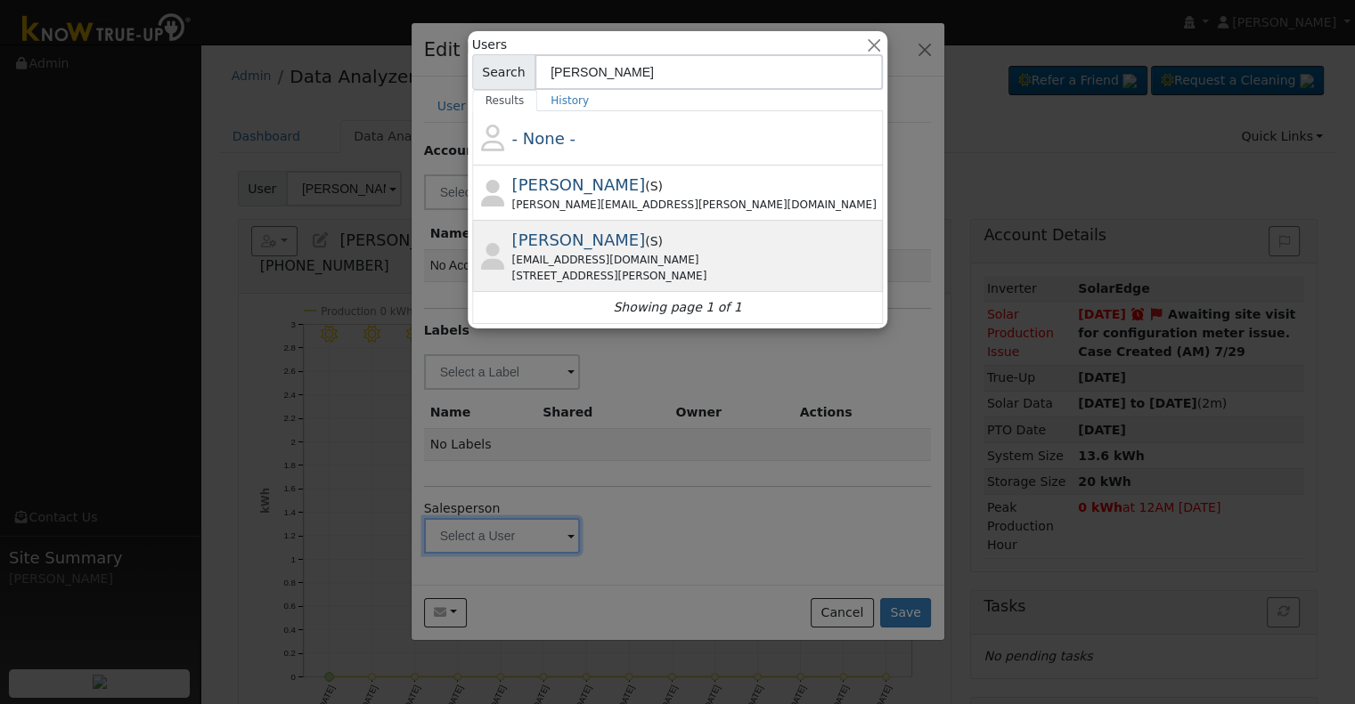
type input "wright"
click at [613, 252] on div "Robertwright102@gmail.com" at bounding box center [696, 260] width 368 height 16
type input "Robert Wright"
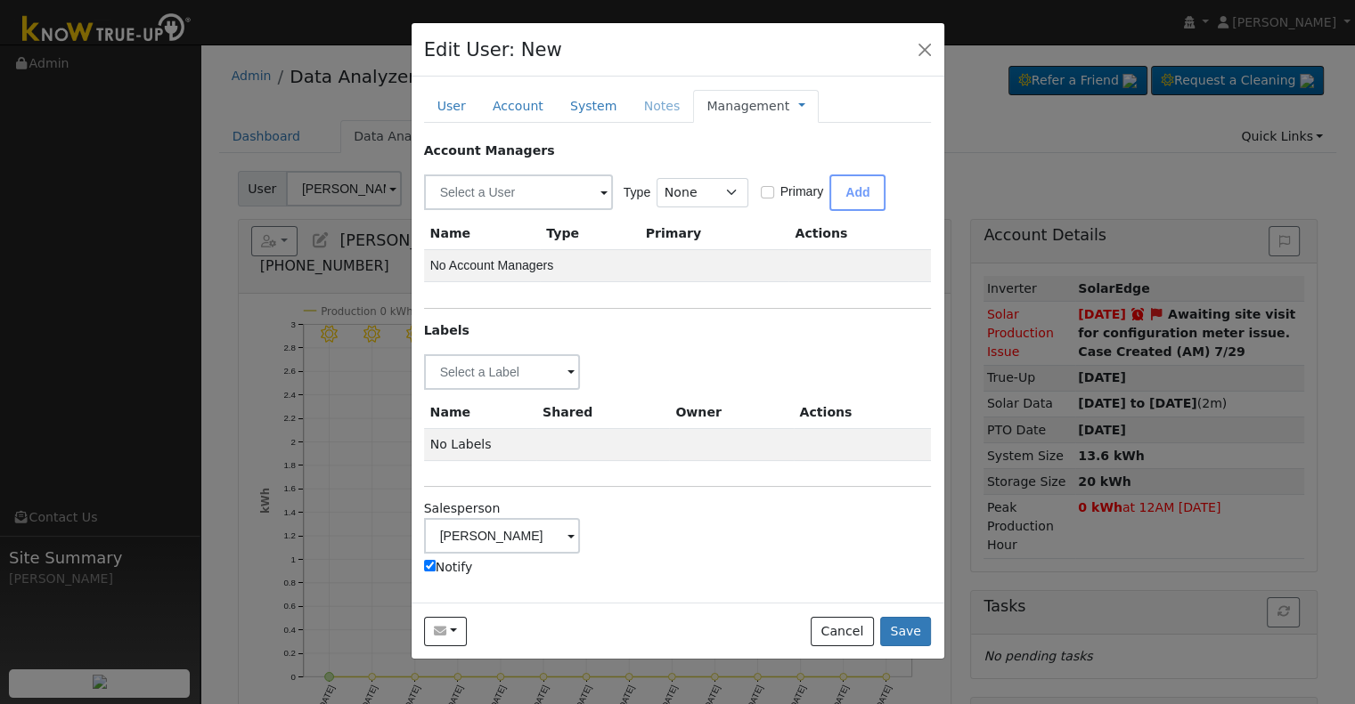
click at [431, 563] on input "Notify" at bounding box center [430, 566] width 12 height 12
checkbox input "false"
click at [516, 378] on input "text" at bounding box center [502, 372] width 157 height 36
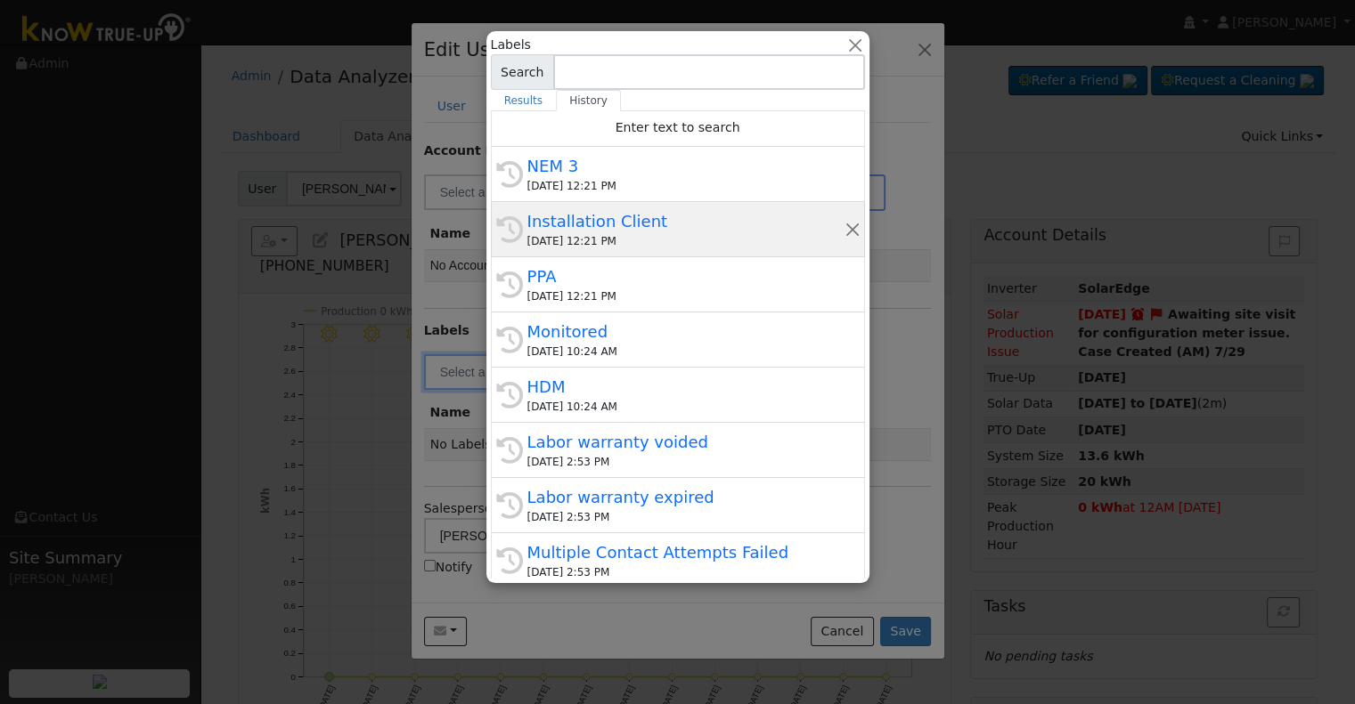
click at [631, 225] on div "Installation Client" at bounding box center [685, 221] width 317 height 24
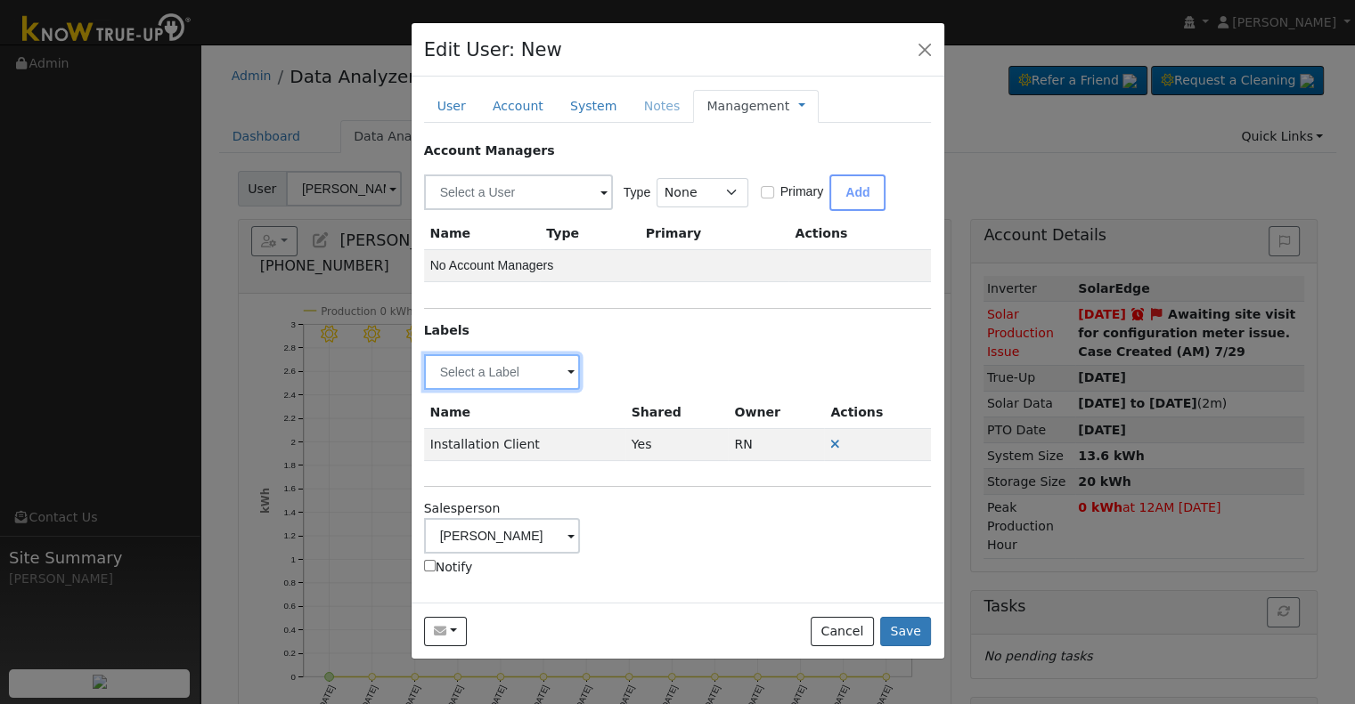
click at [514, 372] on input "text" at bounding box center [502, 372] width 157 height 36
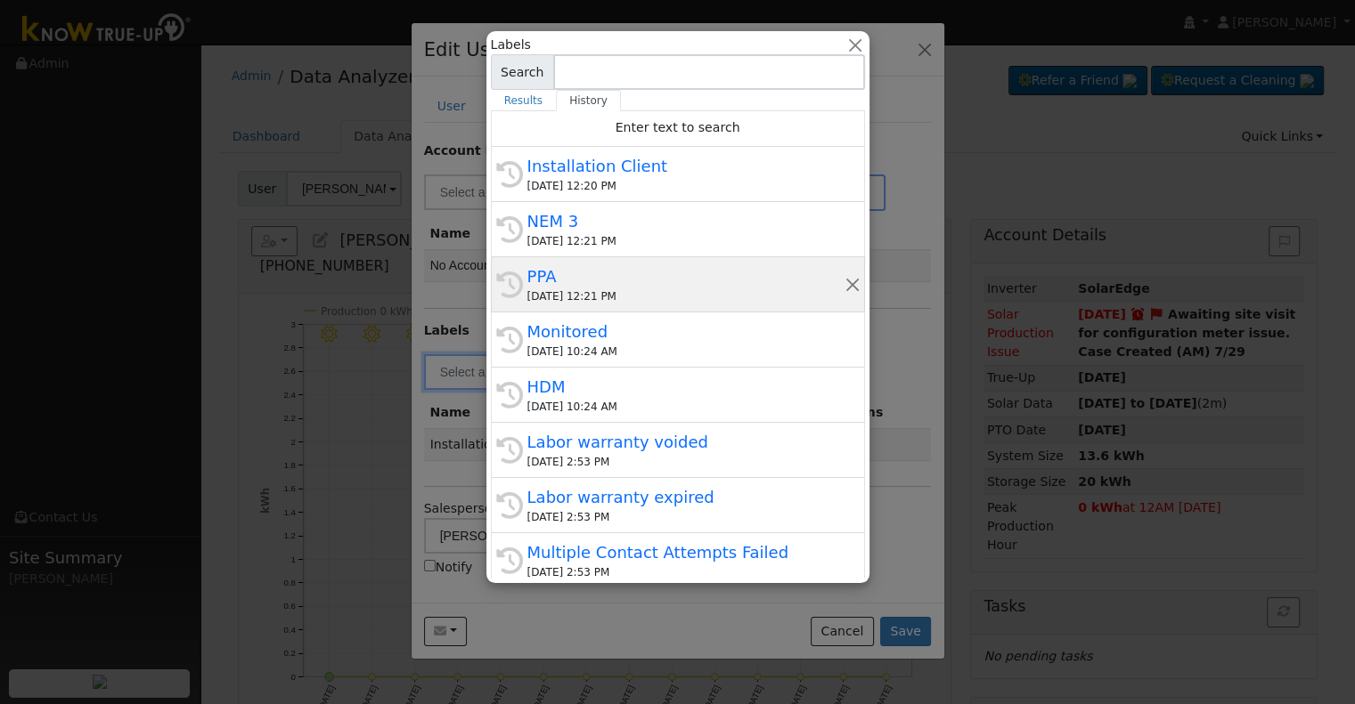
click at [595, 276] on div "PPA" at bounding box center [685, 277] width 317 height 24
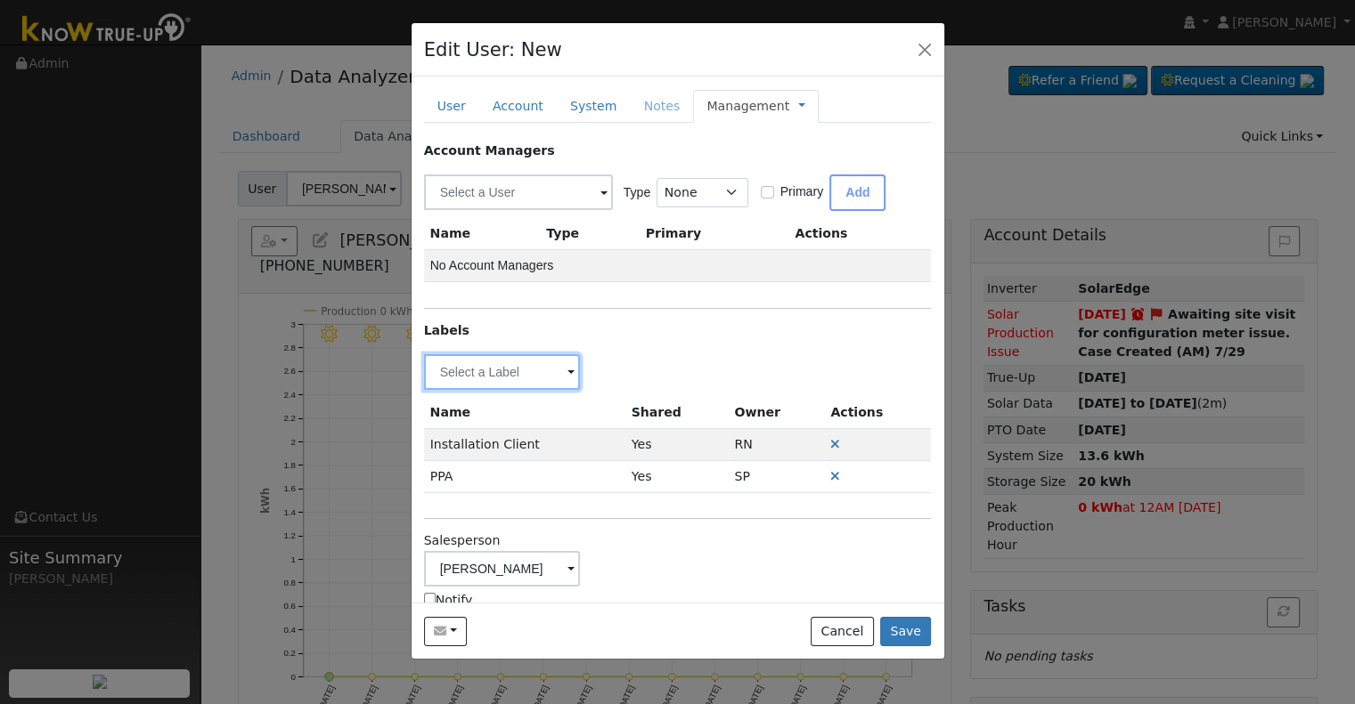
click at [482, 376] on input "text" at bounding box center [502, 372] width 157 height 36
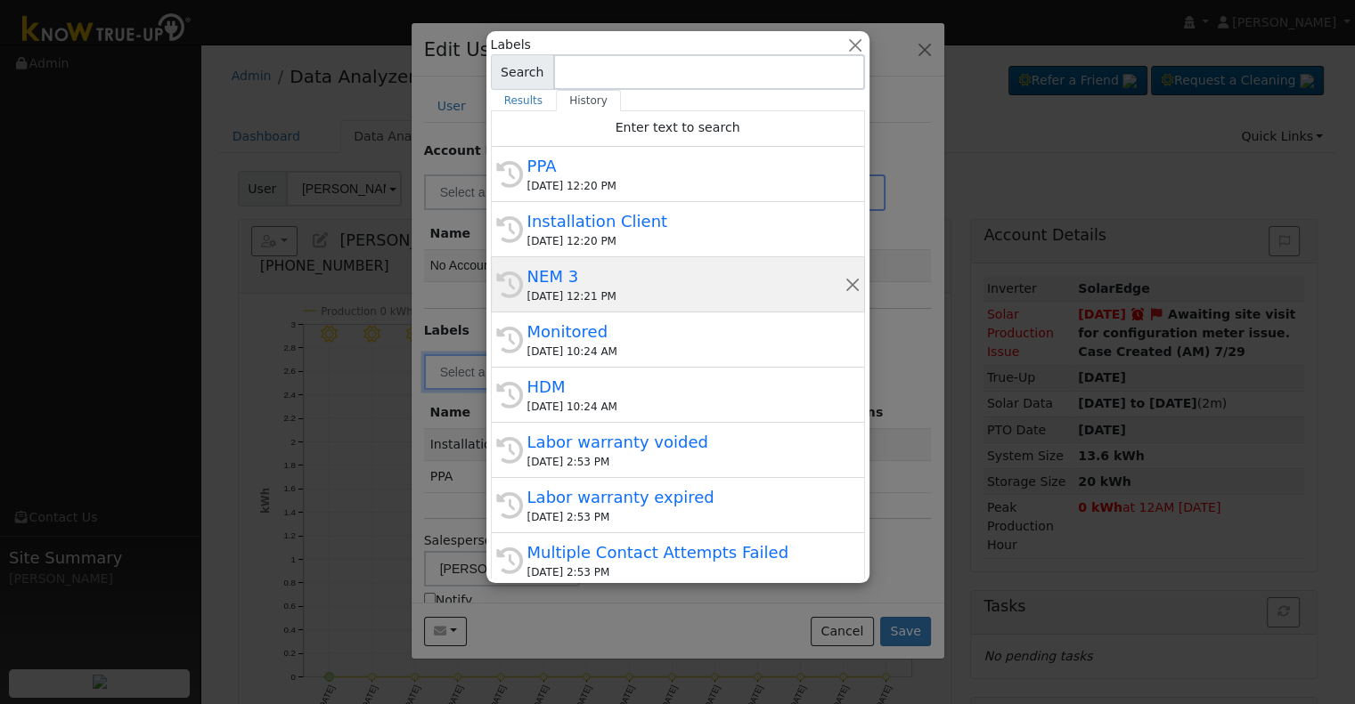
click at [591, 281] on div "NEM 3" at bounding box center [685, 277] width 317 height 24
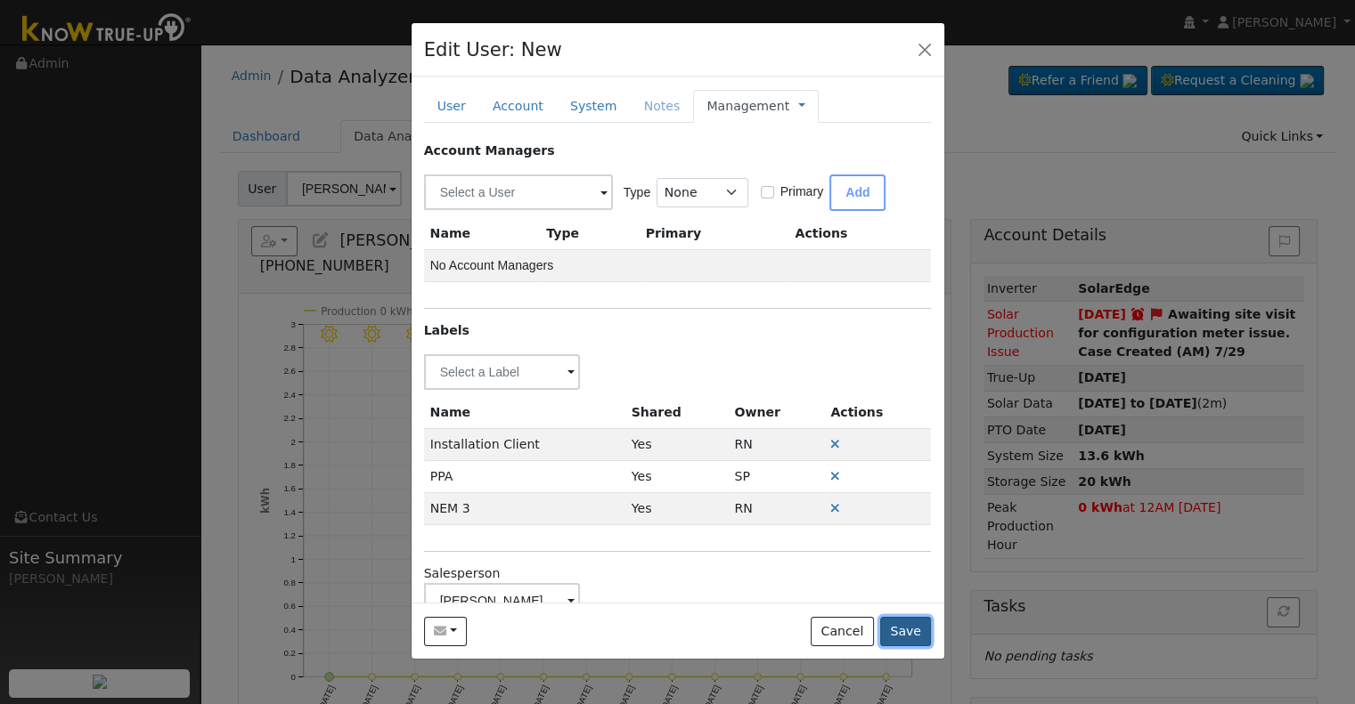
click at [916, 631] on button "Save" at bounding box center [906, 632] width 52 height 30
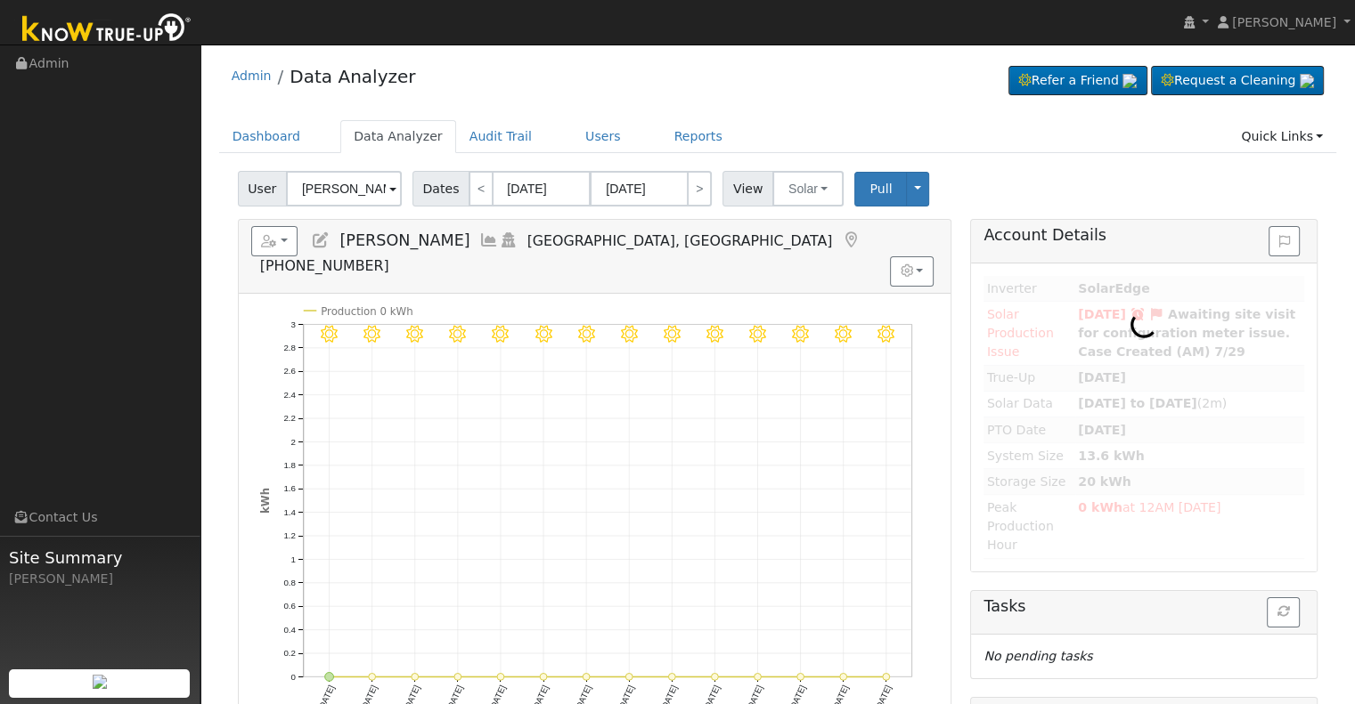
type input "[PERSON_NAME]"
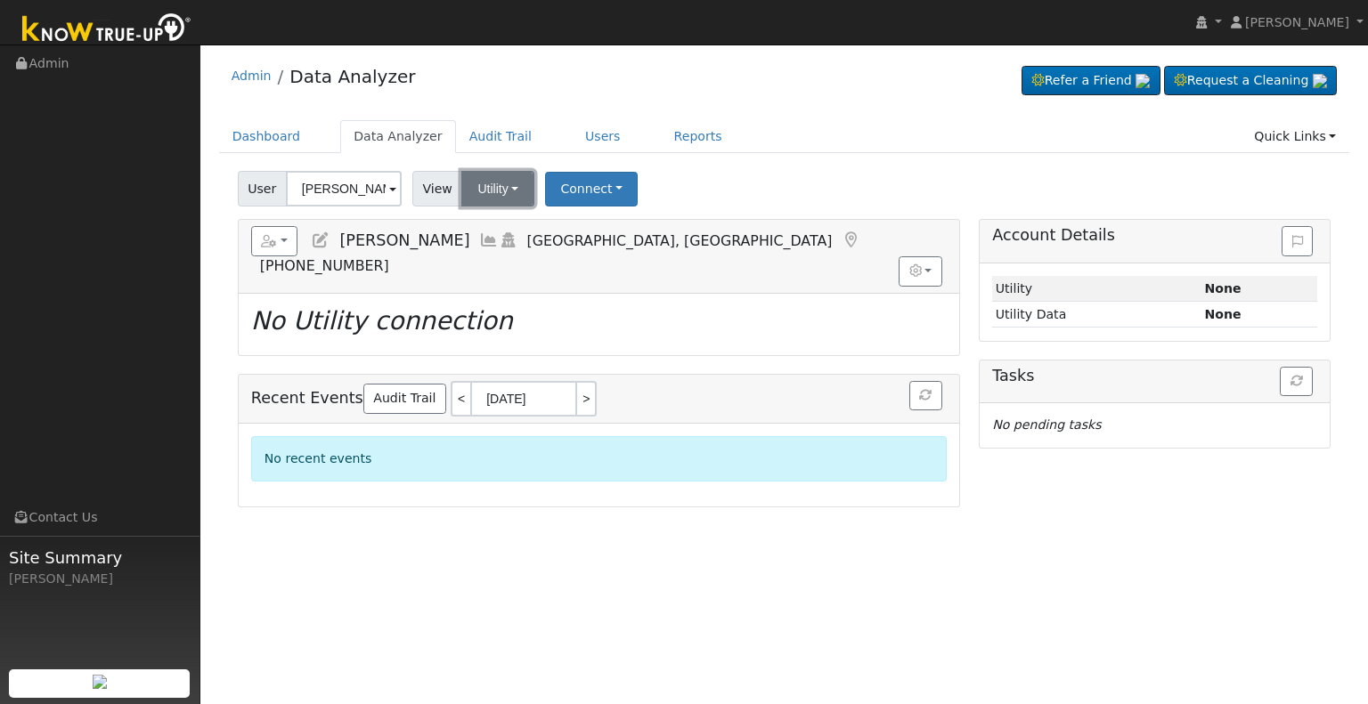
click at [476, 188] on button "Utility" at bounding box center [497, 189] width 73 height 36
click at [498, 256] on link "Solar" at bounding box center [521, 253] width 124 height 25
click at [565, 193] on button "Connect" at bounding box center [590, 189] width 93 height 35
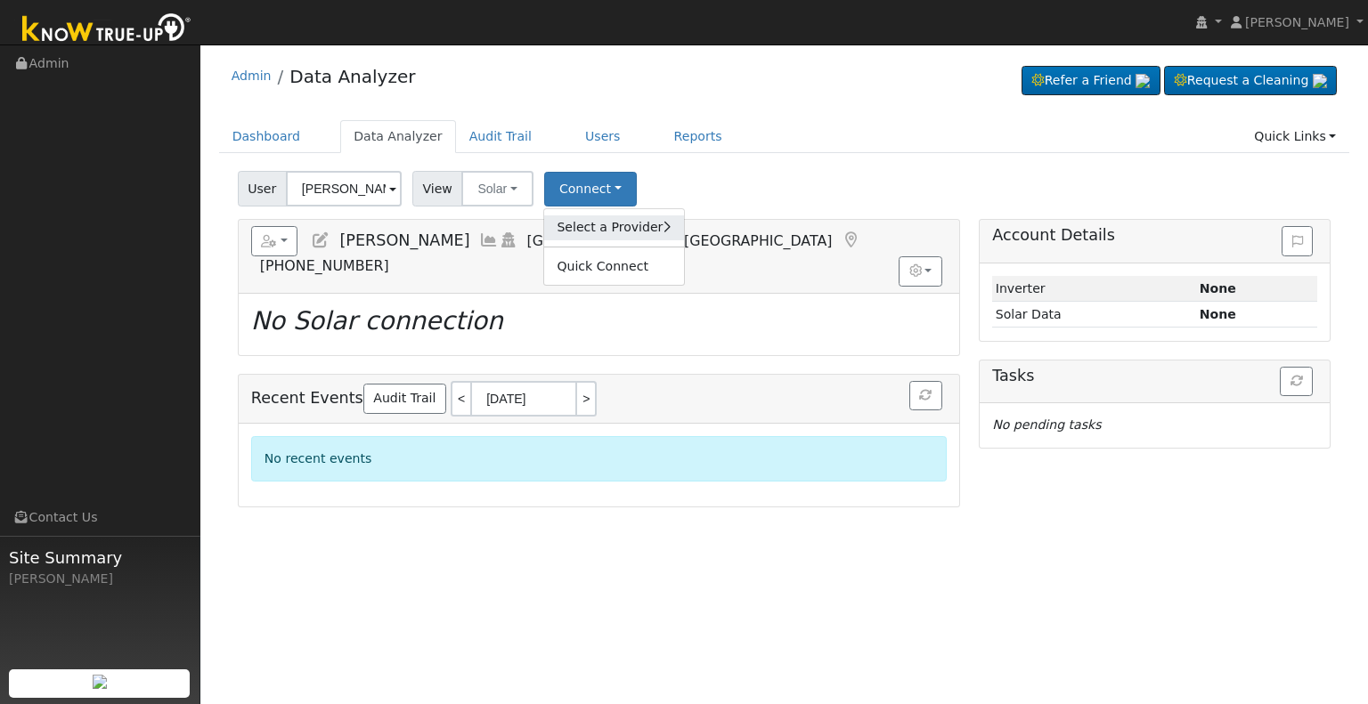
click at [596, 227] on link "Select a Provider" at bounding box center [613, 228] width 139 height 25
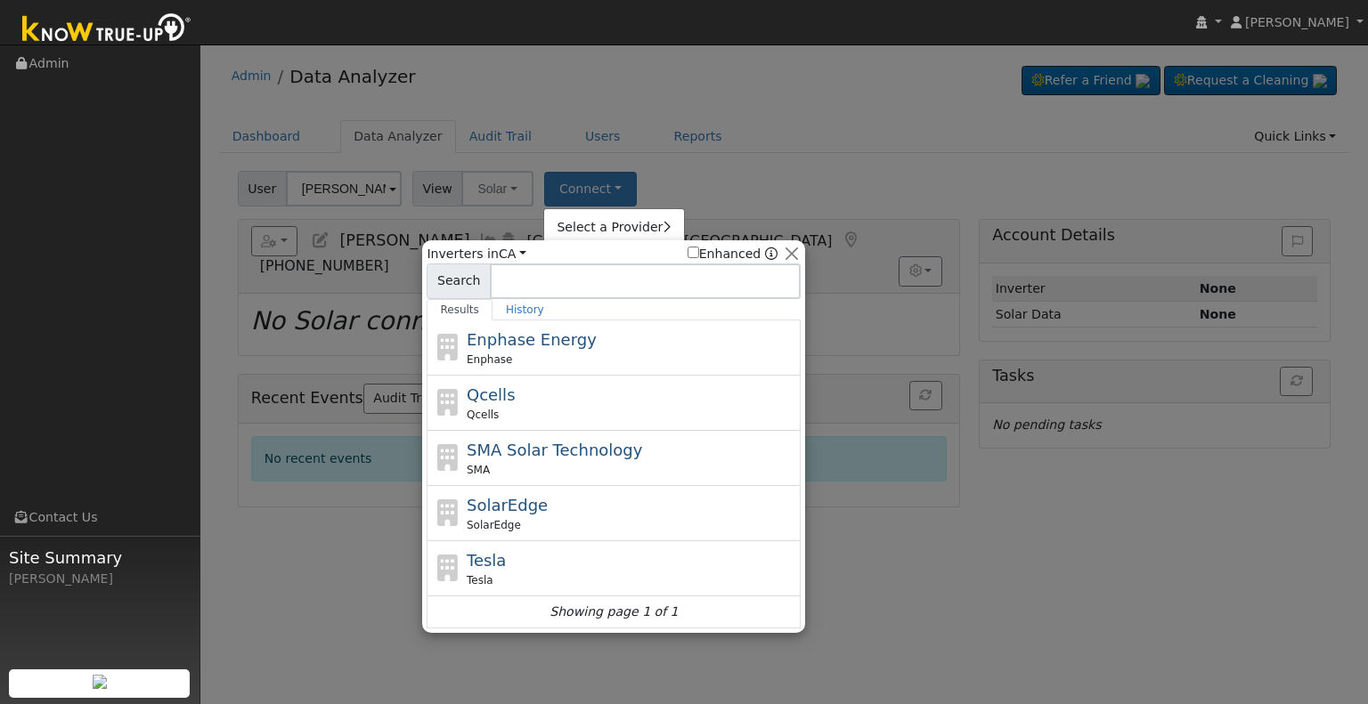
click at [549, 513] on div "SolarEdge SolarEdge" at bounding box center [632, 513] width 330 height 40
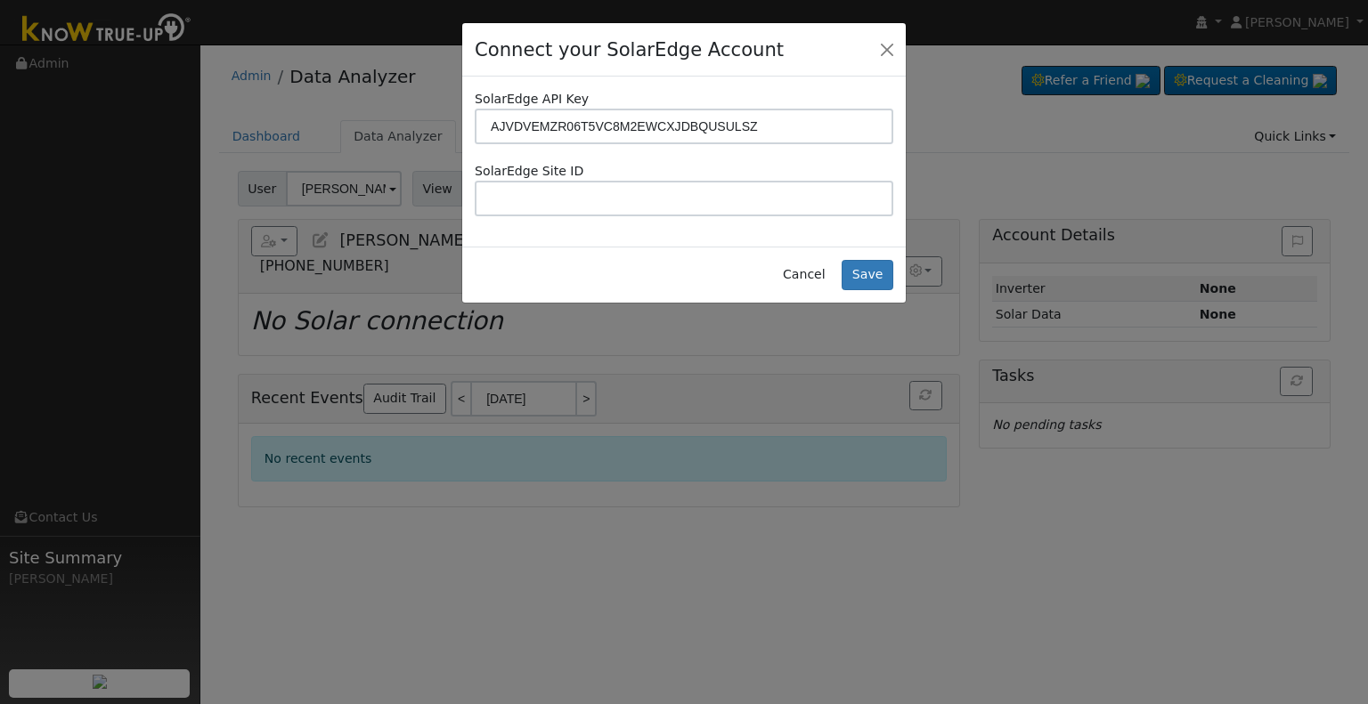
type input "AJVDVEMZR06T5VC8M2EWCXJDBQUSULSZ"
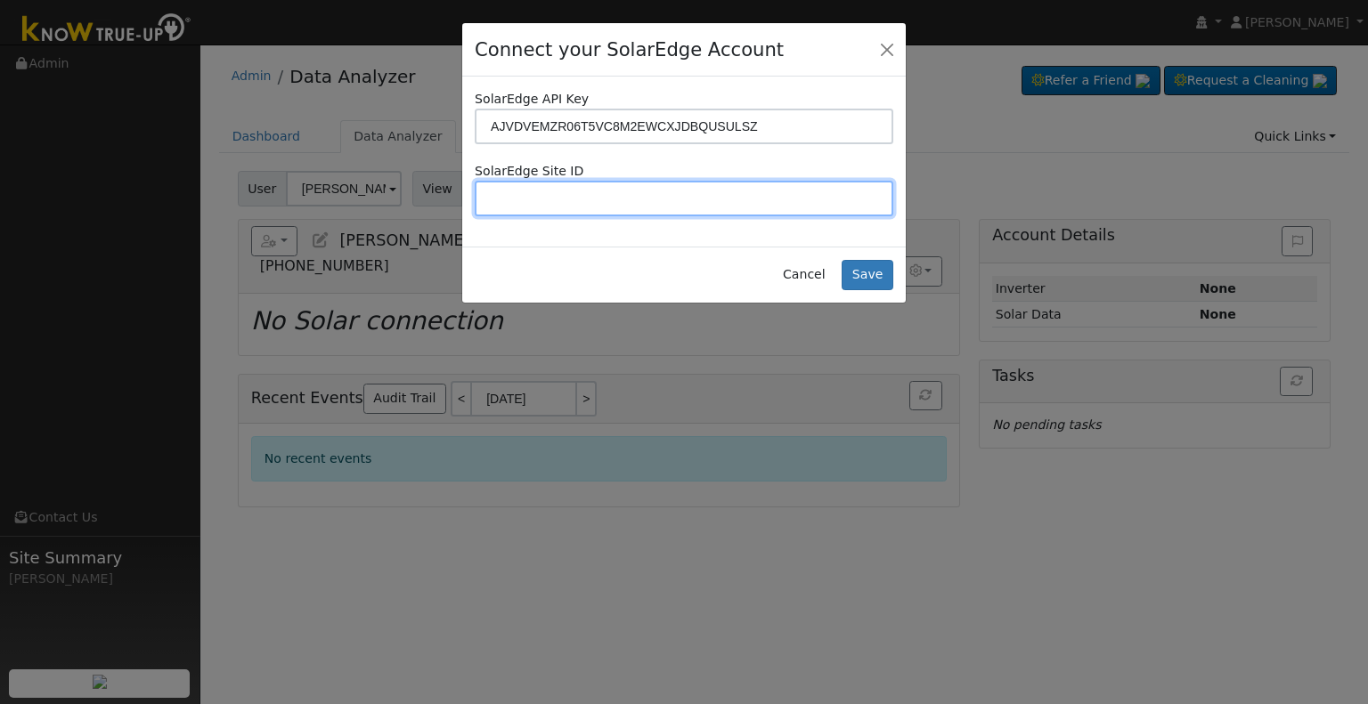
click at [541, 198] on input "text" at bounding box center [684, 199] width 419 height 36
paste input "4706045"
type input "4706045"
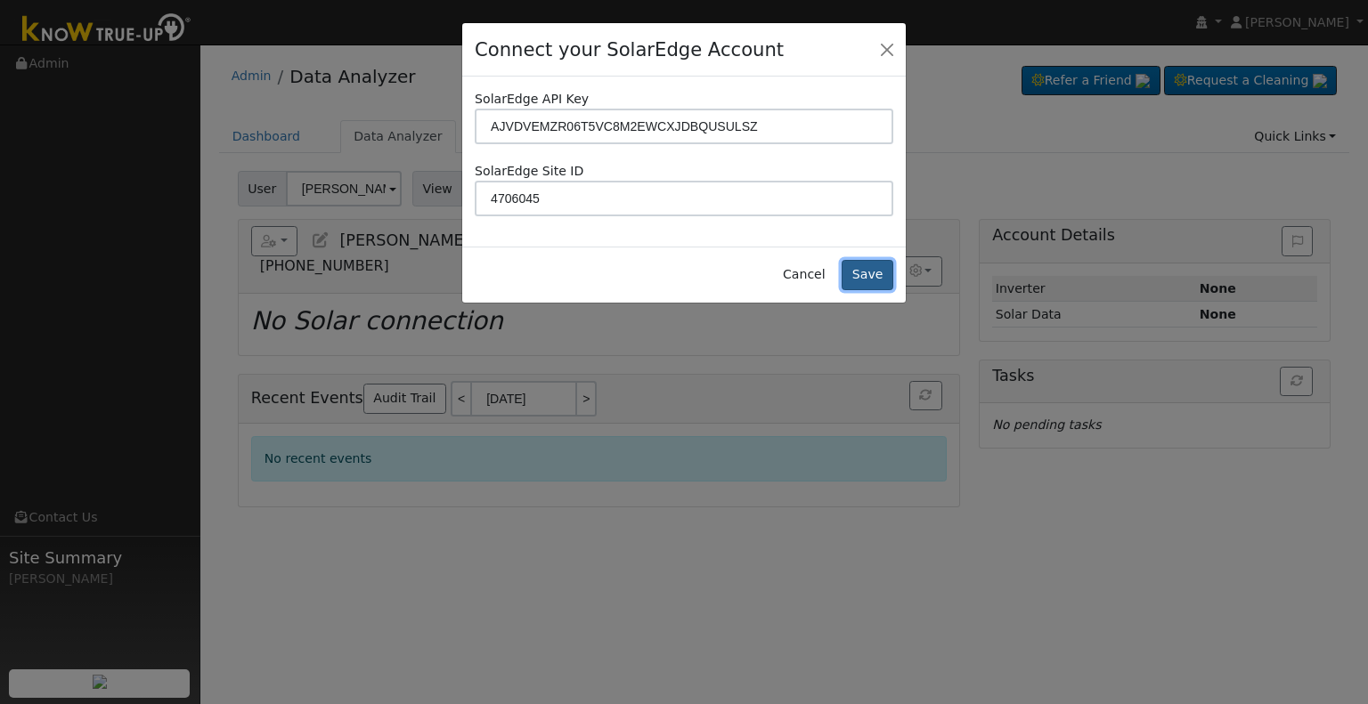
click at [871, 274] on button "Save" at bounding box center [868, 275] width 52 height 30
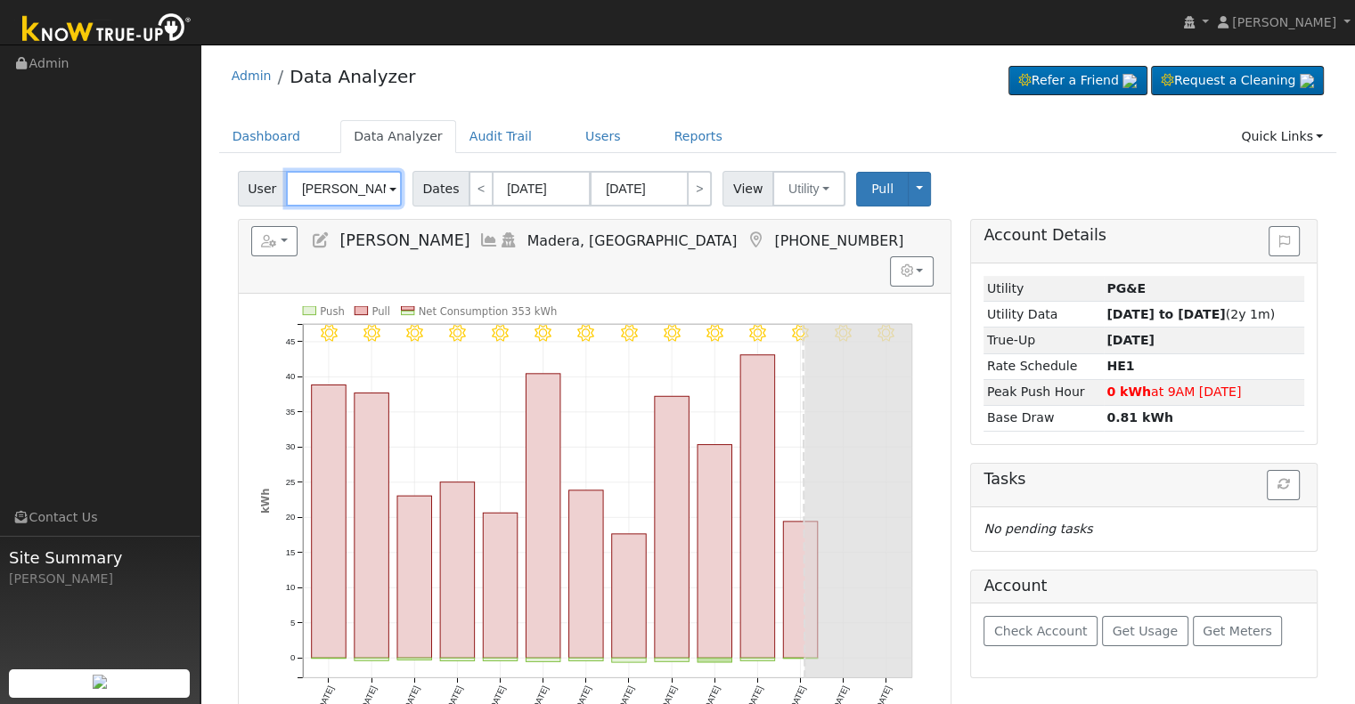
click at [356, 199] on input "[PERSON_NAME]" at bounding box center [344, 189] width 116 height 36
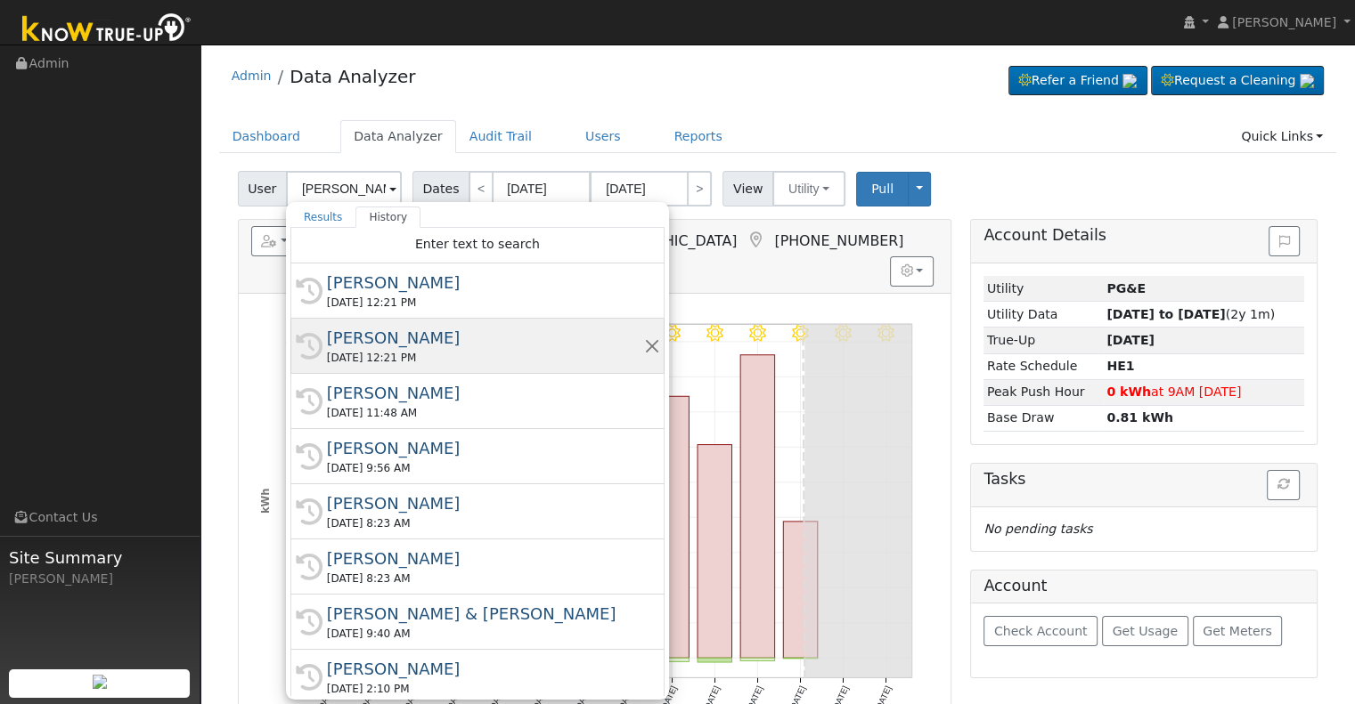
click at [375, 341] on div "[PERSON_NAME]" at bounding box center [485, 338] width 317 height 24
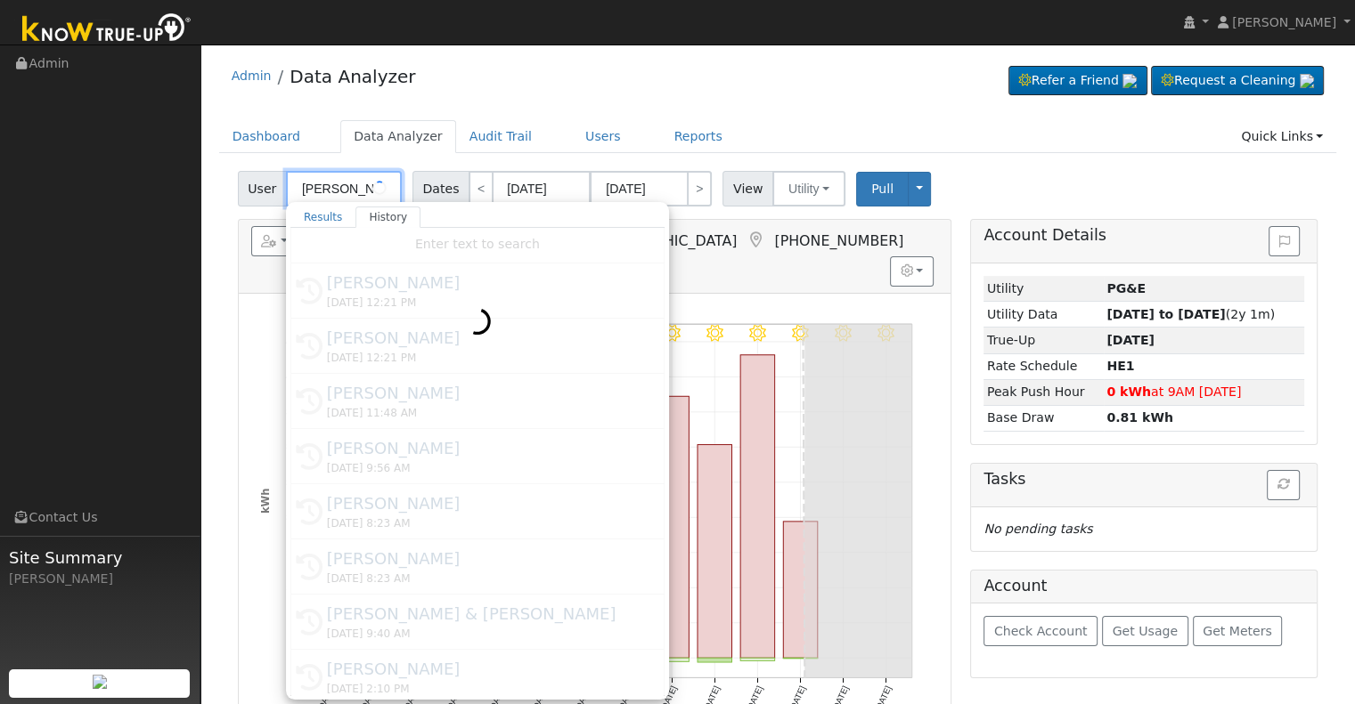
type input "[PERSON_NAME]"
